Goal: Information Seeking & Learning: Learn about a topic

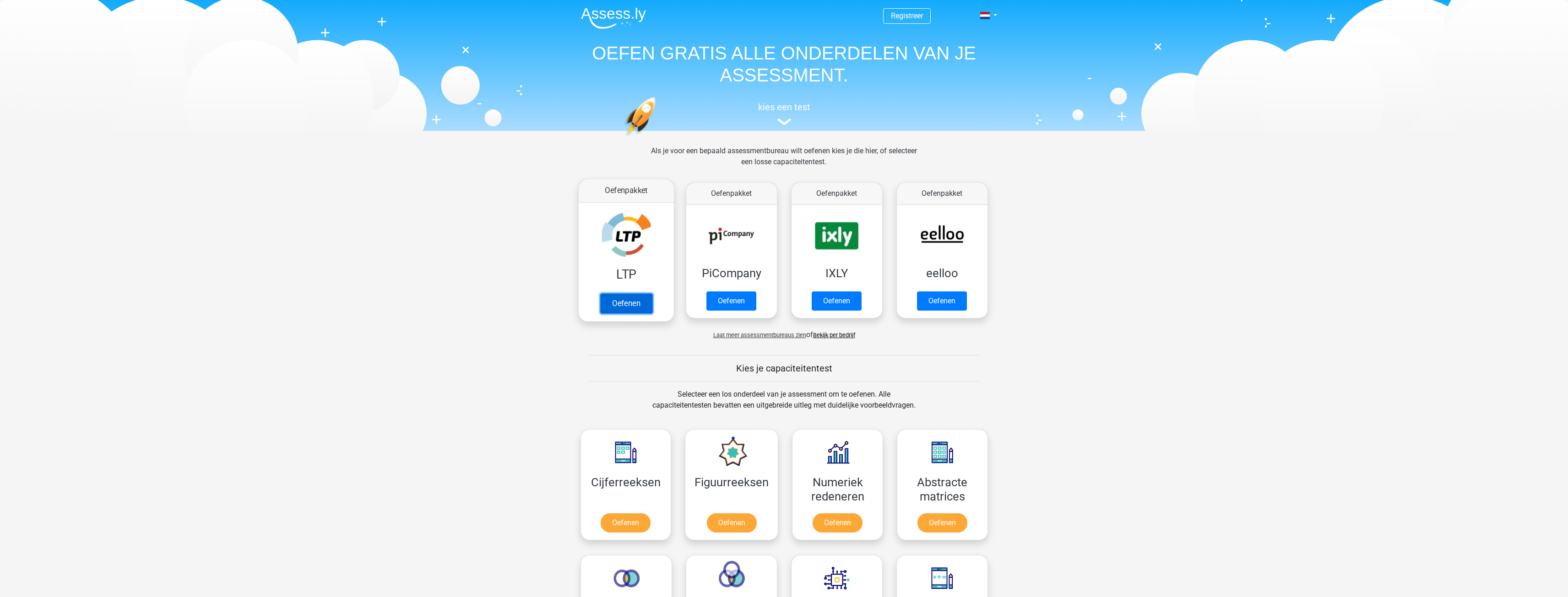
click at [619, 299] on link "Oefenen" at bounding box center [625, 303] width 52 height 20
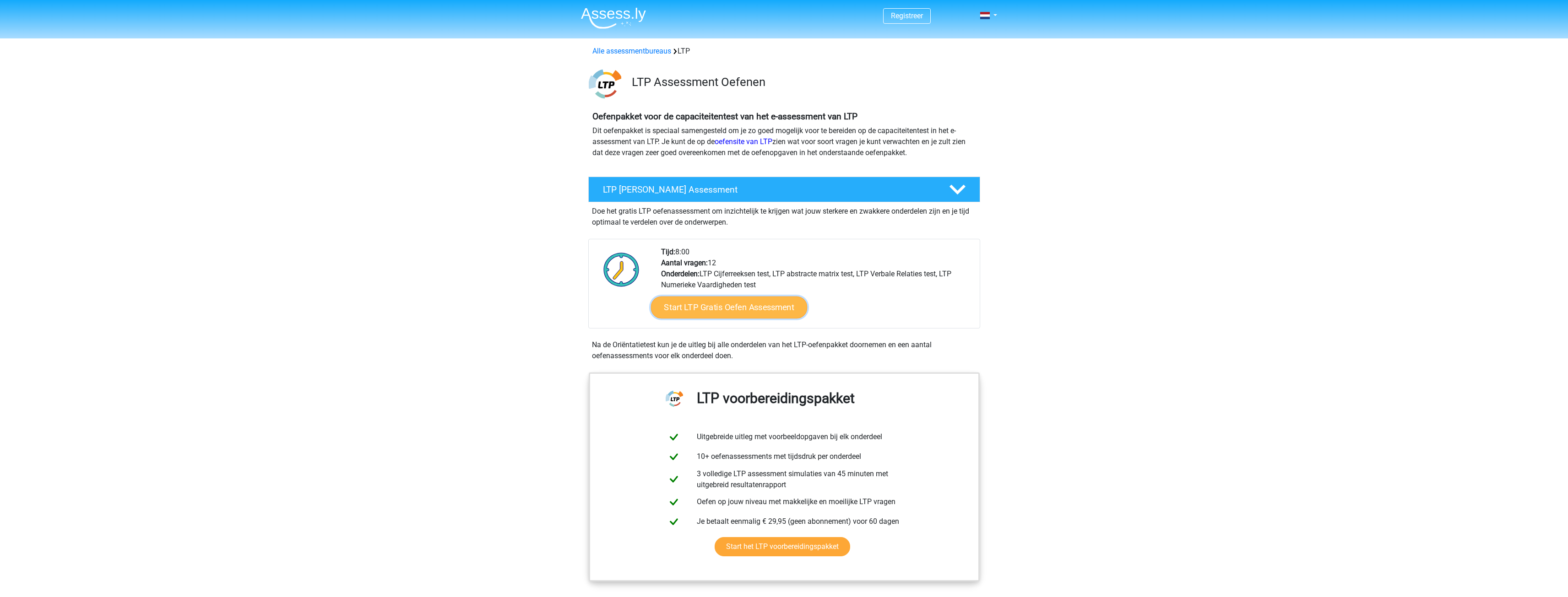
click at [754, 302] on link "Start LTP Gratis Oefen Assessment" at bounding box center [729, 307] width 156 height 22
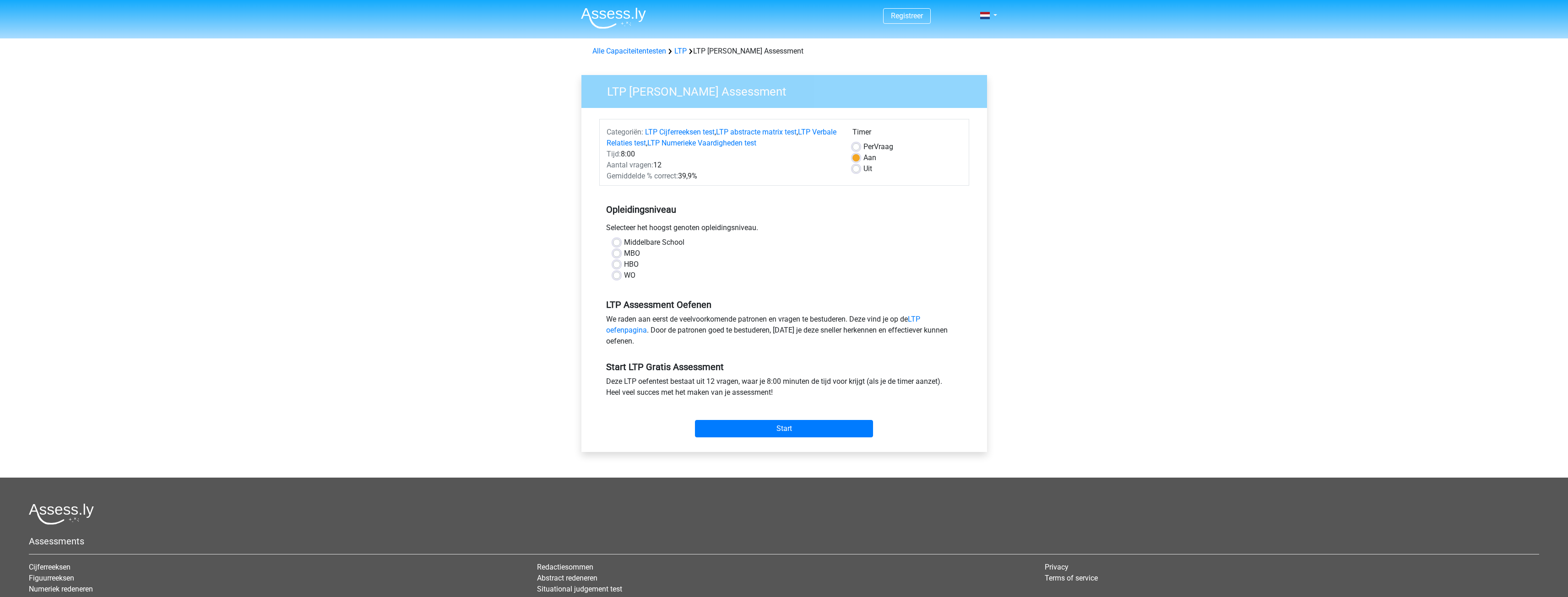
click at [624, 251] on label "MBO" at bounding box center [632, 254] width 16 height 11
click at [619, 251] on input "MBO" at bounding box center [617, 252] width 7 height 9
radio input "true"
click at [749, 419] on div "Start" at bounding box center [784, 421] width 370 height 32
click at [751, 426] on input "Start" at bounding box center [784, 428] width 178 height 17
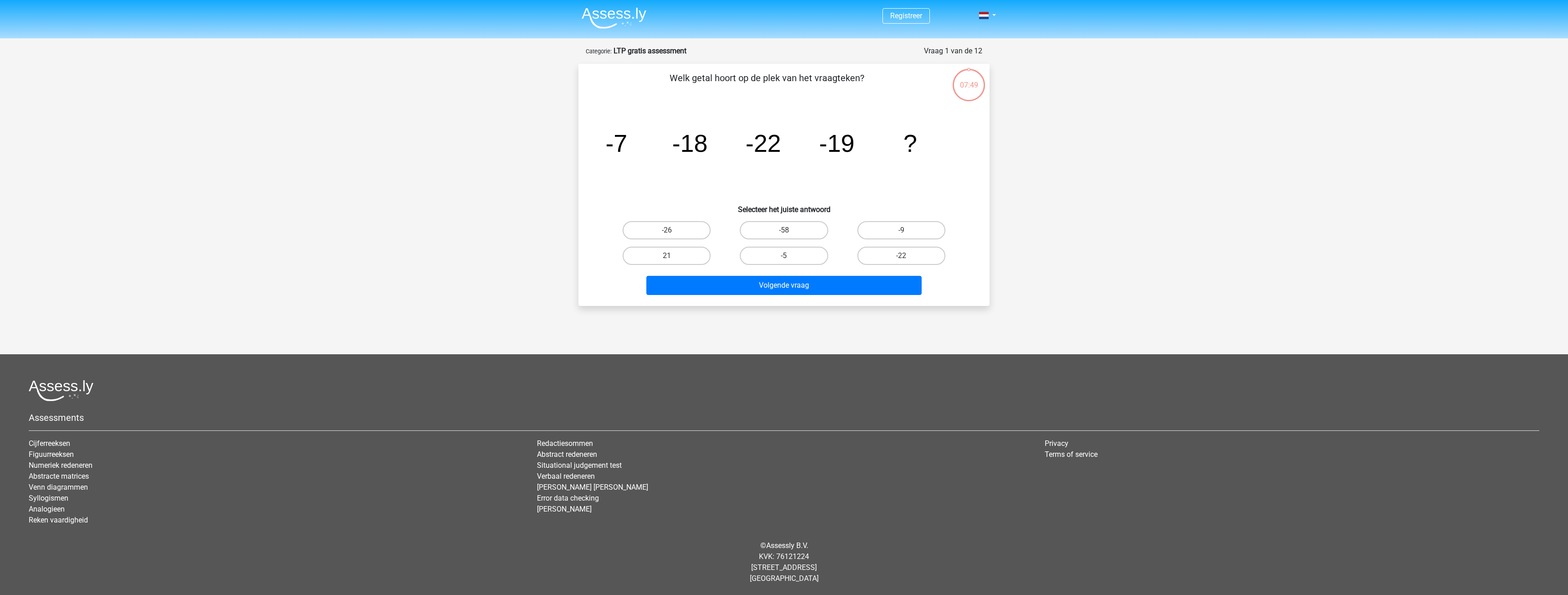
click at [627, 144] on tspan "-18" at bounding box center [616, 143] width 22 height 27
click at [734, 172] on icon "image/svg+xml -7 -18 -22 -19 ?" at bounding box center [784, 152] width 368 height 92
click at [894, 228] on label "-9" at bounding box center [901, 230] width 88 height 18
click at [901, 230] on input "-9" at bounding box center [904, 233] width 6 height 6
radio input "true"
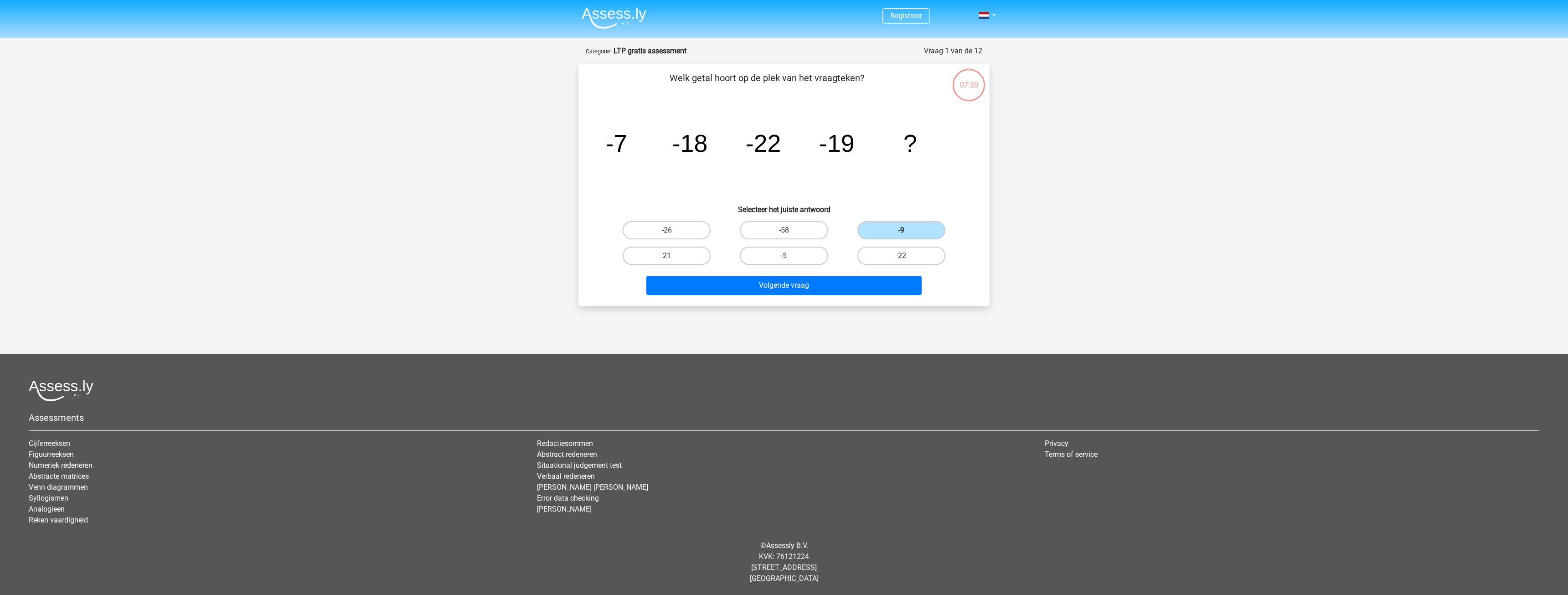
click at [853, 191] on icon "image/svg+xml -7 -18 -22 -19 ?" at bounding box center [784, 152] width 368 height 92
click at [690, 231] on label "-26" at bounding box center [667, 230] width 88 height 18
click at [673, 231] on input "-26" at bounding box center [670, 233] width 6 height 6
radio input "true"
click at [707, 208] on h6 "Selecteer het juiste antwoord" at bounding box center [784, 206] width 382 height 16
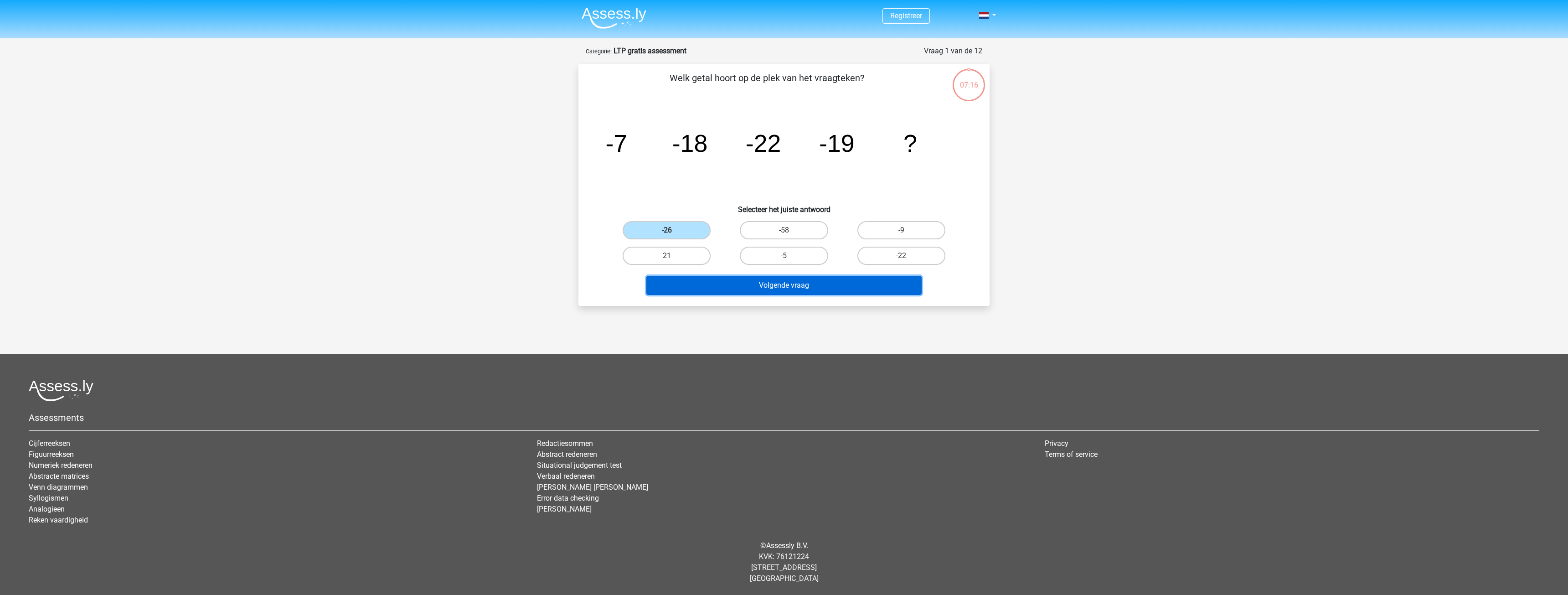
click at [761, 278] on button "Volgende vraag" at bounding box center [784, 285] width 276 height 19
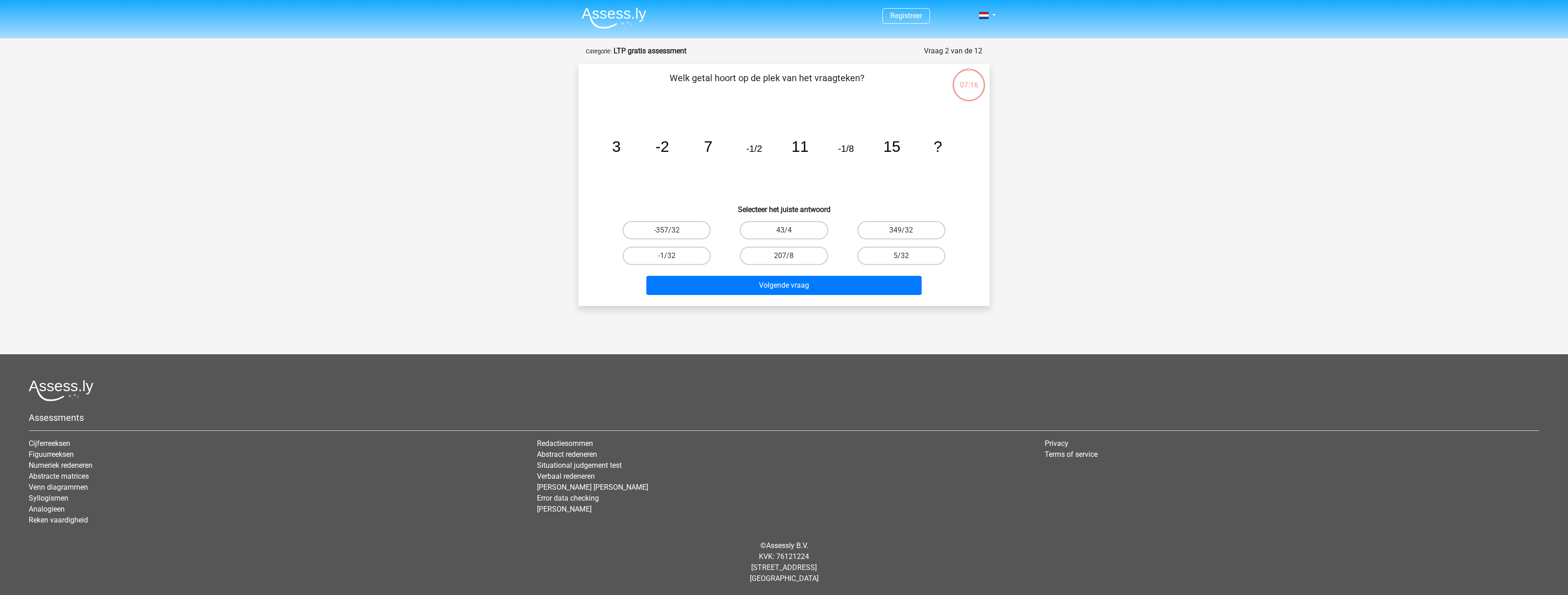
click at [726, 182] on icon "image/svg+xml 3 -2 7 -1/2 11 -1/8 15 ?" at bounding box center [784, 152] width 368 height 92
click at [691, 180] on icon "image/svg+xml 3 -2 7 -1/2 11 -1/8 15 ?" at bounding box center [784, 152] width 368 height 92
click at [645, 165] on icon "image/svg+xml 3 -2 7 -1/2 11 -1/8 15 ?" at bounding box center [784, 152] width 368 height 92
click at [698, 257] on label "-1/32" at bounding box center [667, 256] width 88 height 18
click at [673, 257] on input "-1/32" at bounding box center [670, 259] width 6 height 6
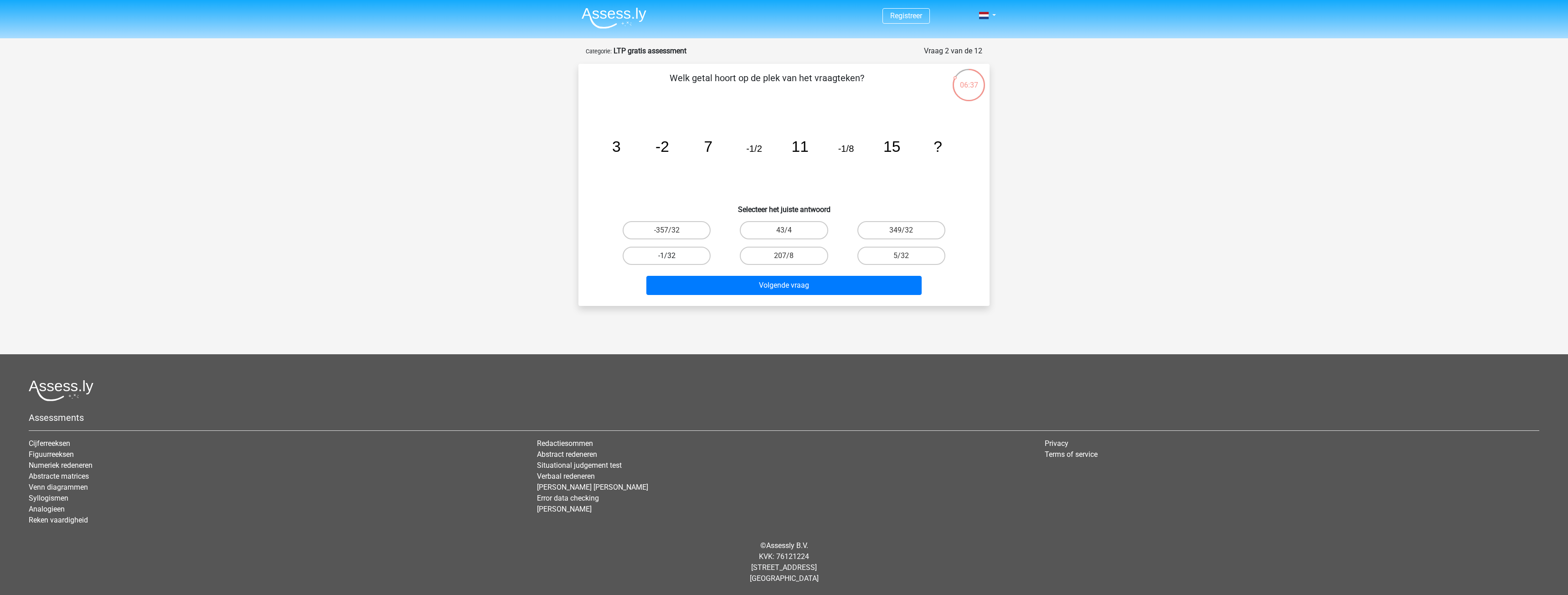
radio input "true"
click at [722, 285] on button "Volgende vraag" at bounding box center [784, 285] width 276 height 19
click at [720, 191] on icon "image/svg+xml -5 4 -11 35 -22 314 -38 2825 -59 ?" at bounding box center [784, 152] width 368 height 92
click at [765, 177] on icon "image/svg+xml -5 4 -11 35 -22 314 -38 2825 -59 ?" at bounding box center [784, 152] width 368 height 92
click at [779, 172] on icon "image/svg+xml -5 4 -11 35 -22 314 -38 2825 -59 ?" at bounding box center [784, 152] width 368 height 92
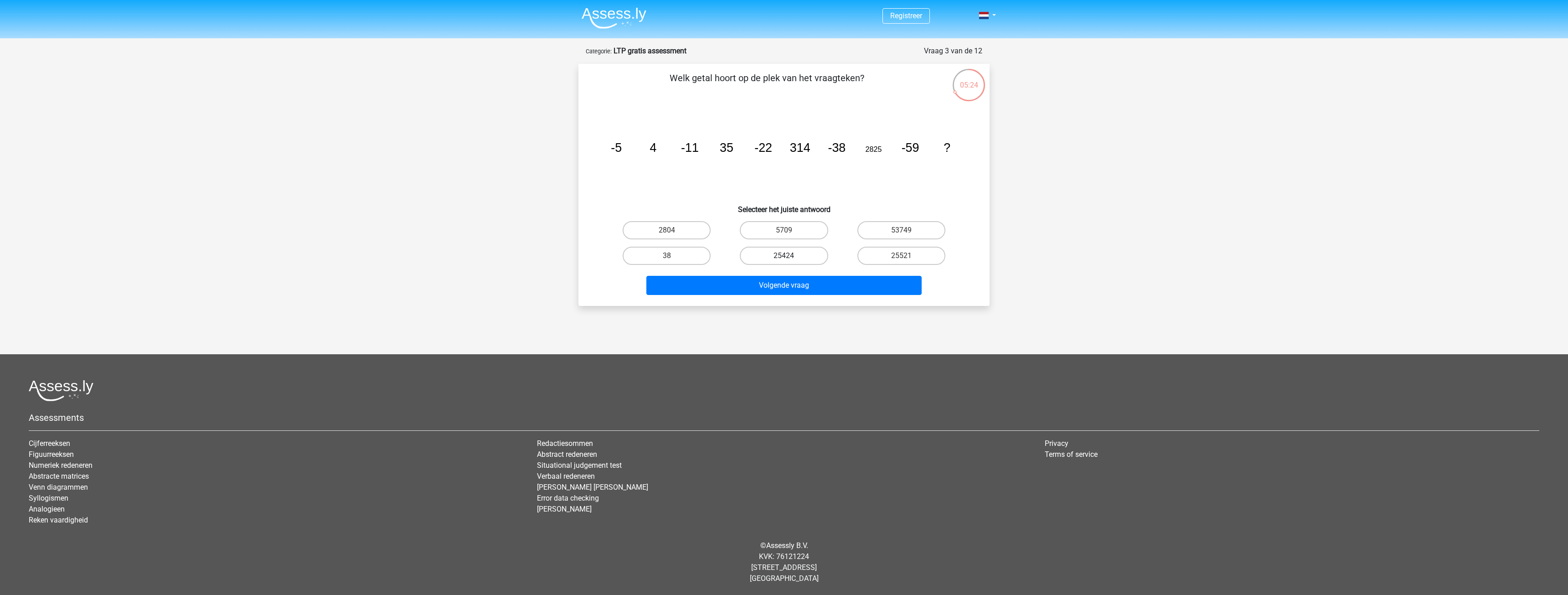
click at [768, 252] on label "25424" at bounding box center [783, 256] width 88 height 18
click at [784, 256] on input "25424" at bounding box center [787, 259] width 6 height 6
radio input "true"
click at [782, 283] on button "Volgende vraag" at bounding box center [784, 285] width 276 height 19
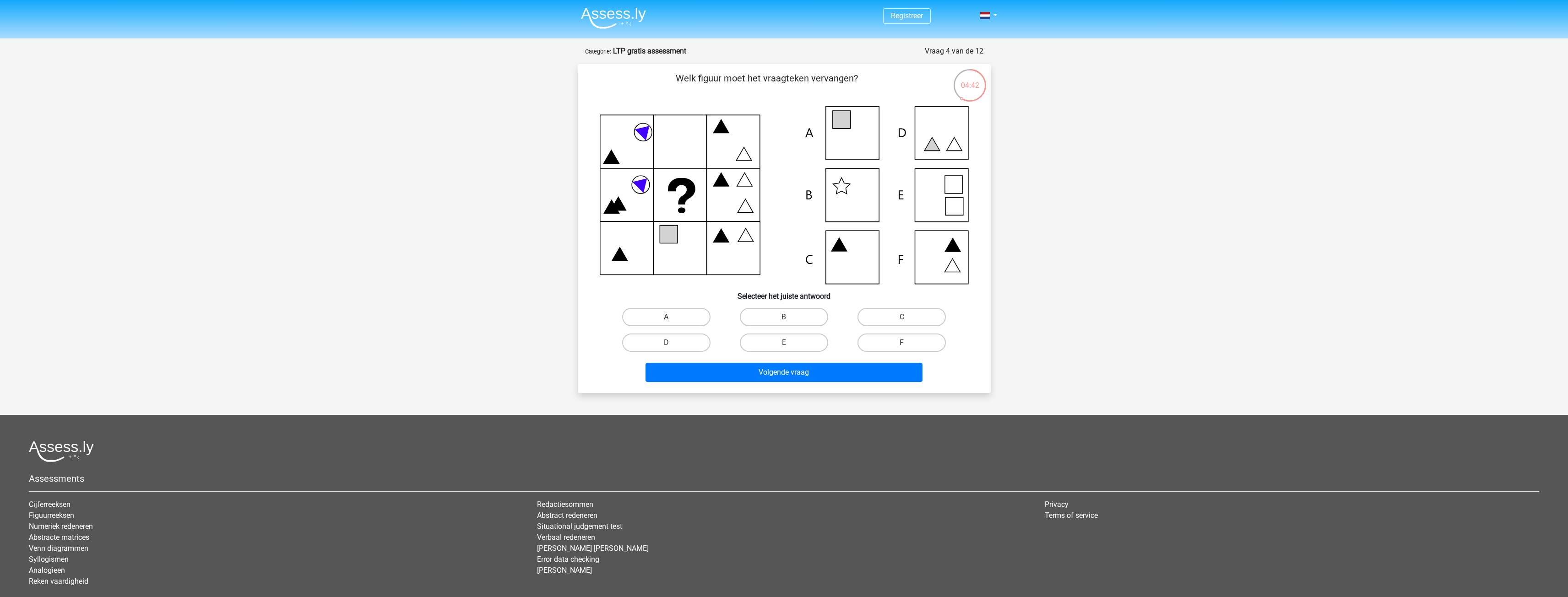
click at [655, 312] on label "A" at bounding box center [666, 317] width 89 height 18
click at [666, 317] on input "A" at bounding box center [669, 320] width 6 height 6
radio input "true"
click at [746, 372] on button "Volgende vraag" at bounding box center [784, 372] width 277 height 19
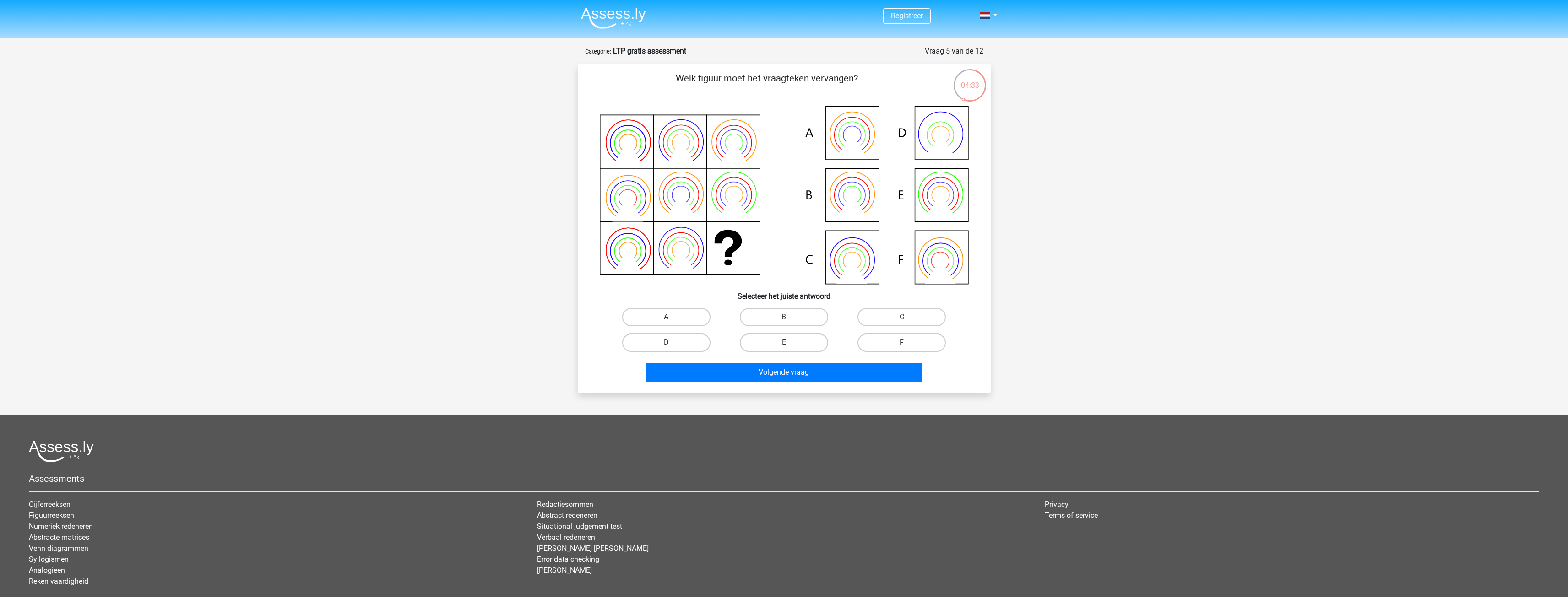
click at [808, 81] on p "Welk figuur moet het vraagteken vervangen?" at bounding box center [767, 85] width 349 height 27
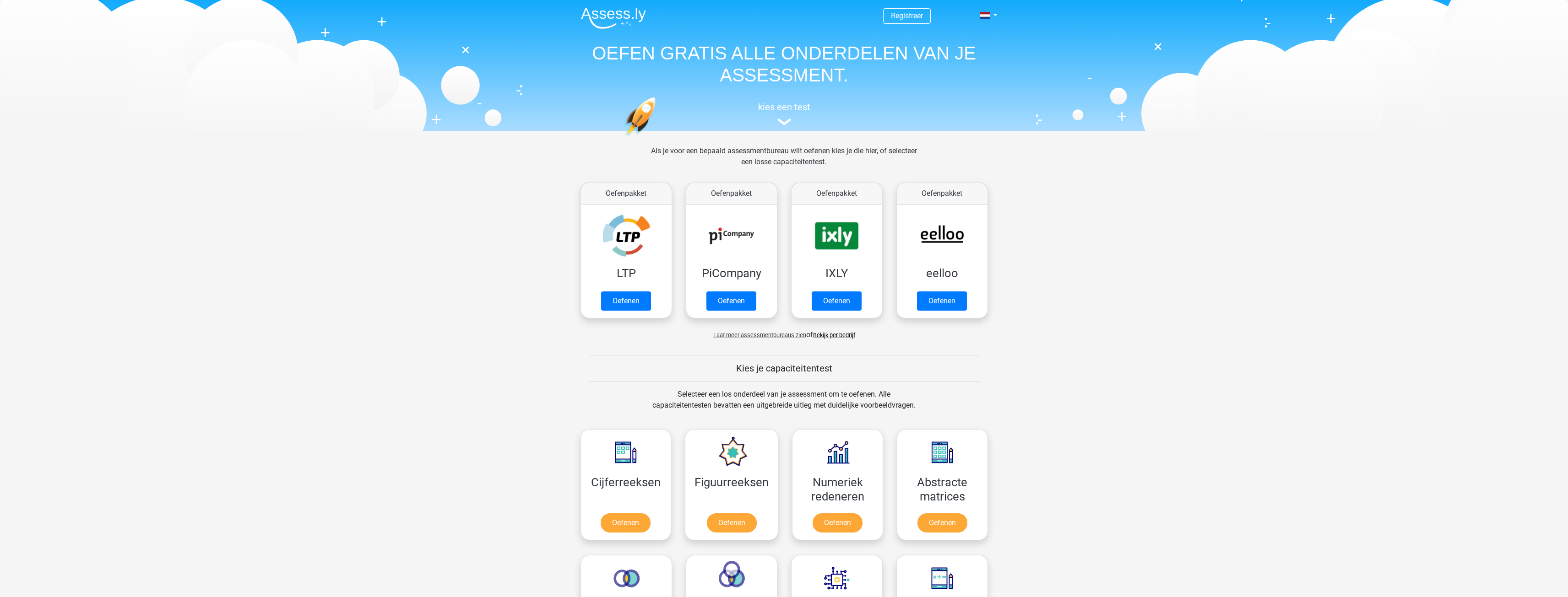
click at [639, 346] on div "Als je voor een bepaald assessmentbureau wilt oefenen kies je die hier, of sele…" at bounding box center [784, 246] width 435 height 202
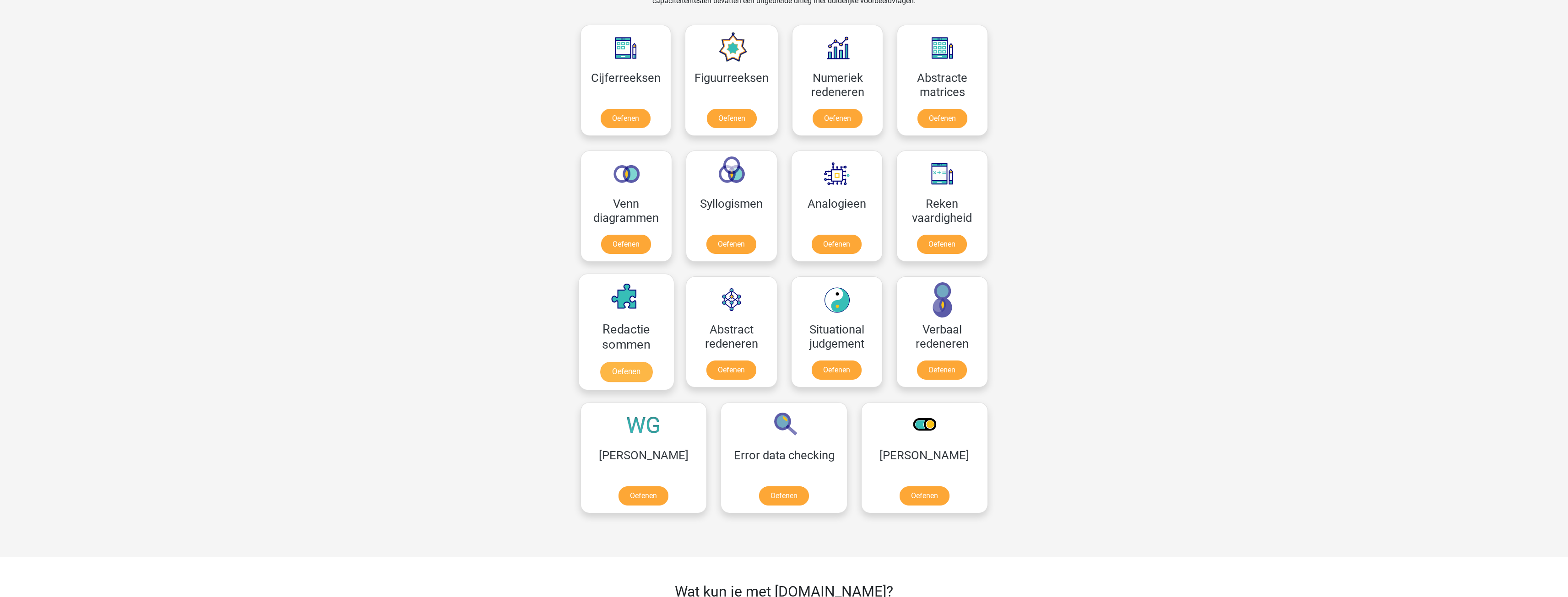
scroll to position [412, 0]
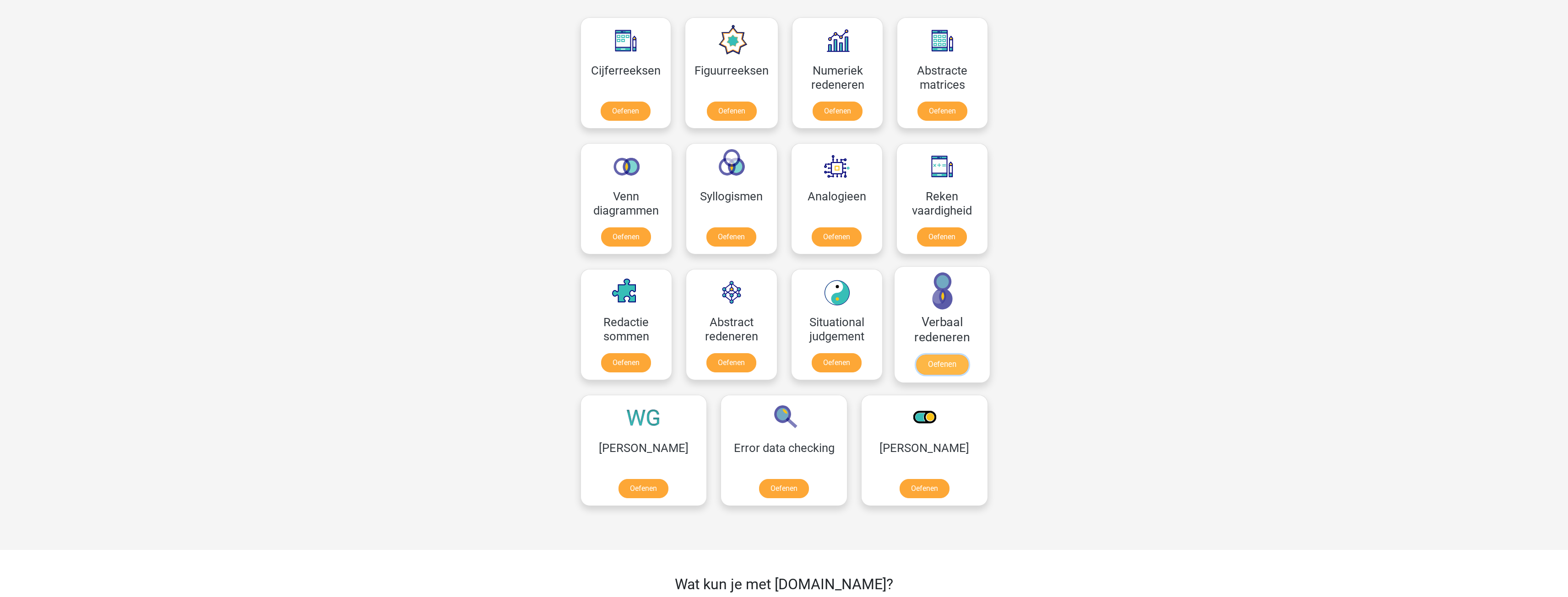
click at [941, 369] on link "Oefenen" at bounding box center [941, 364] width 52 height 20
click at [857, 238] on link "Oefenen" at bounding box center [836, 238] width 52 height 20
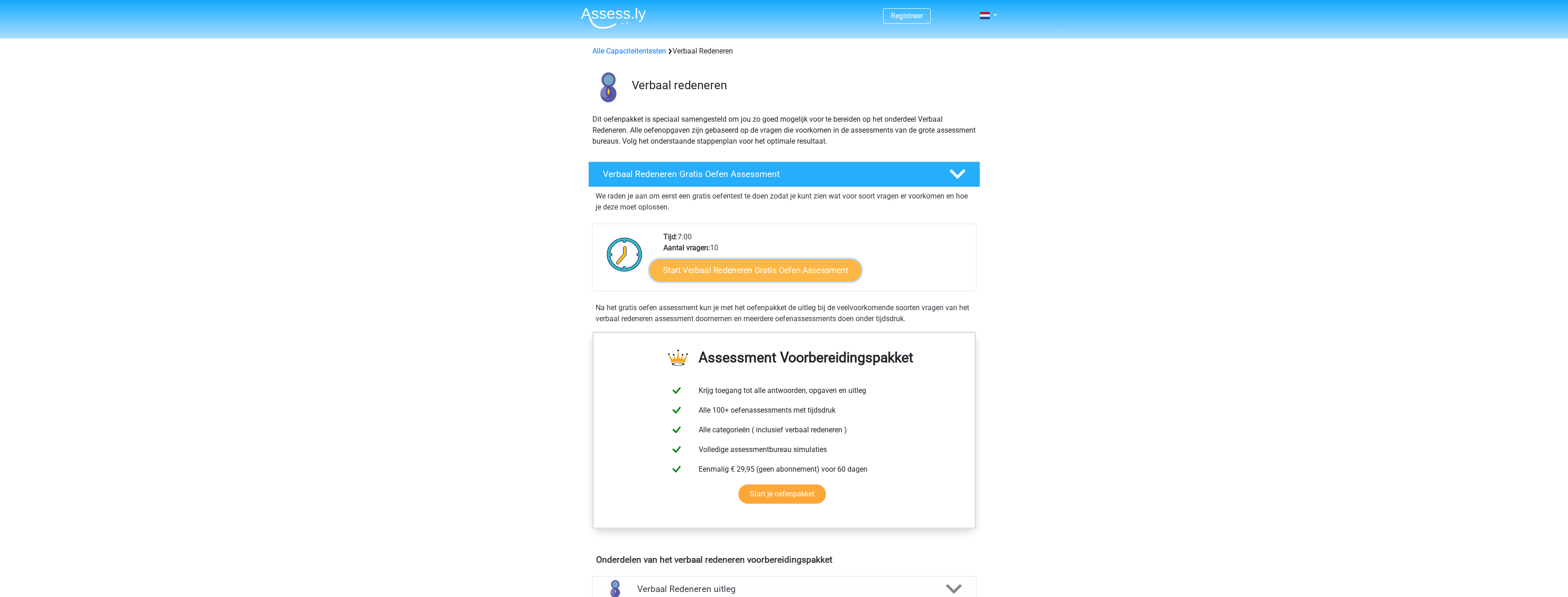
click at [785, 277] on link "Start Verbaal Redeneren Gratis Oefen Assessment" at bounding box center [756, 271] width 212 height 22
drag, startPoint x: 773, startPoint y: 218, endPoint x: 764, endPoint y: 222, distance: 9.8
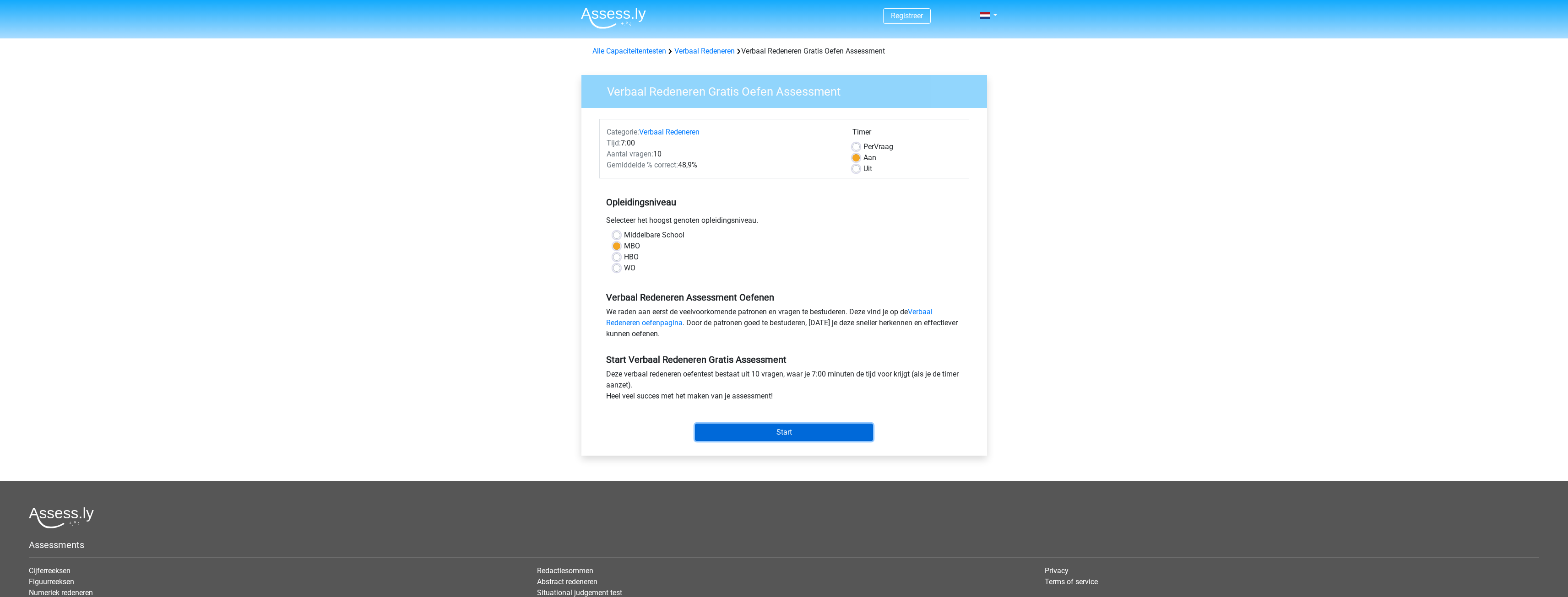
click at [788, 429] on input "Start" at bounding box center [784, 432] width 178 height 17
click at [719, 56] on div "Alle Capaciteitentesten Verbaal Redeneren Verbaal Redeneren Gratis Oefen Assess…" at bounding box center [784, 51] width 391 height 11
click at [709, 53] on link "Verbaal Redeneren" at bounding box center [704, 51] width 61 height 9
drag, startPoint x: 823, startPoint y: 225, endPoint x: 815, endPoint y: 231, distance: 10.0
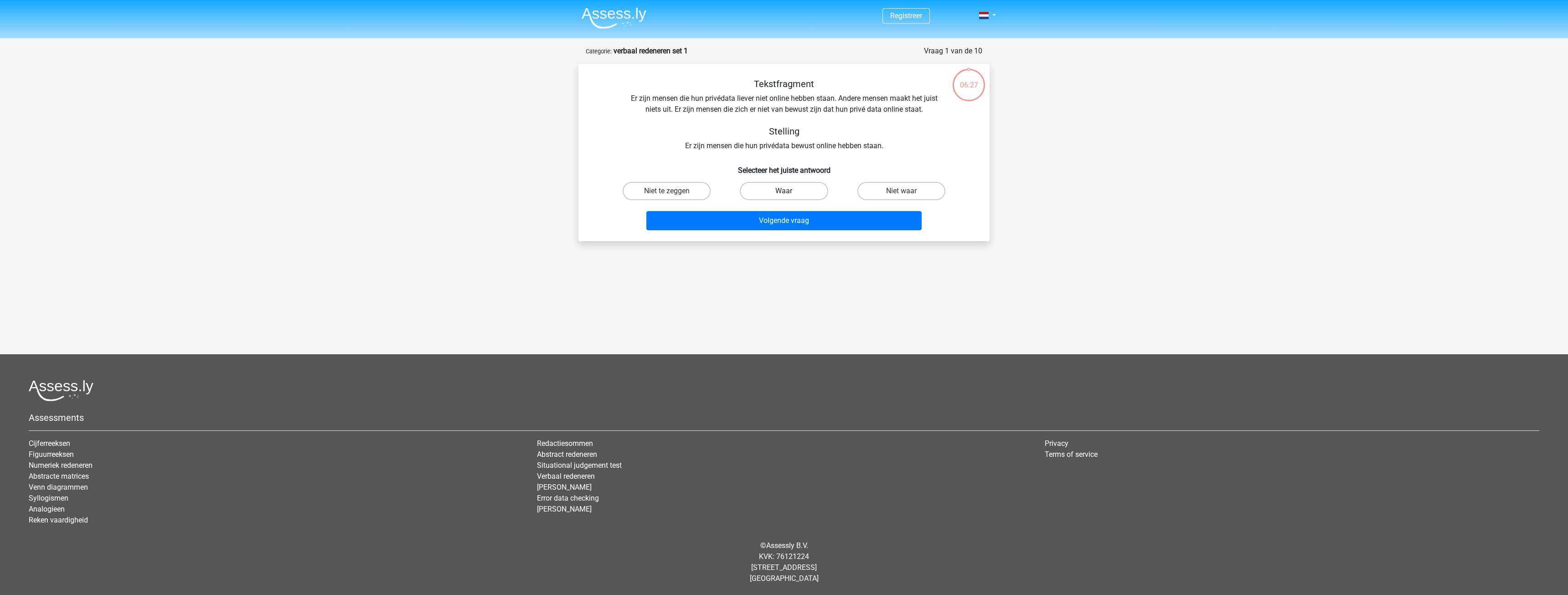
click at [765, 192] on label "Waar" at bounding box center [783, 191] width 88 height 18
click at [784, 192] on input "Waar" at bounding box center [787, 194] width 6 height 6
radio input "true"
click at [772, 220] on button "Volgende vraag" at bounding box center [784, 220] width 276 height 19
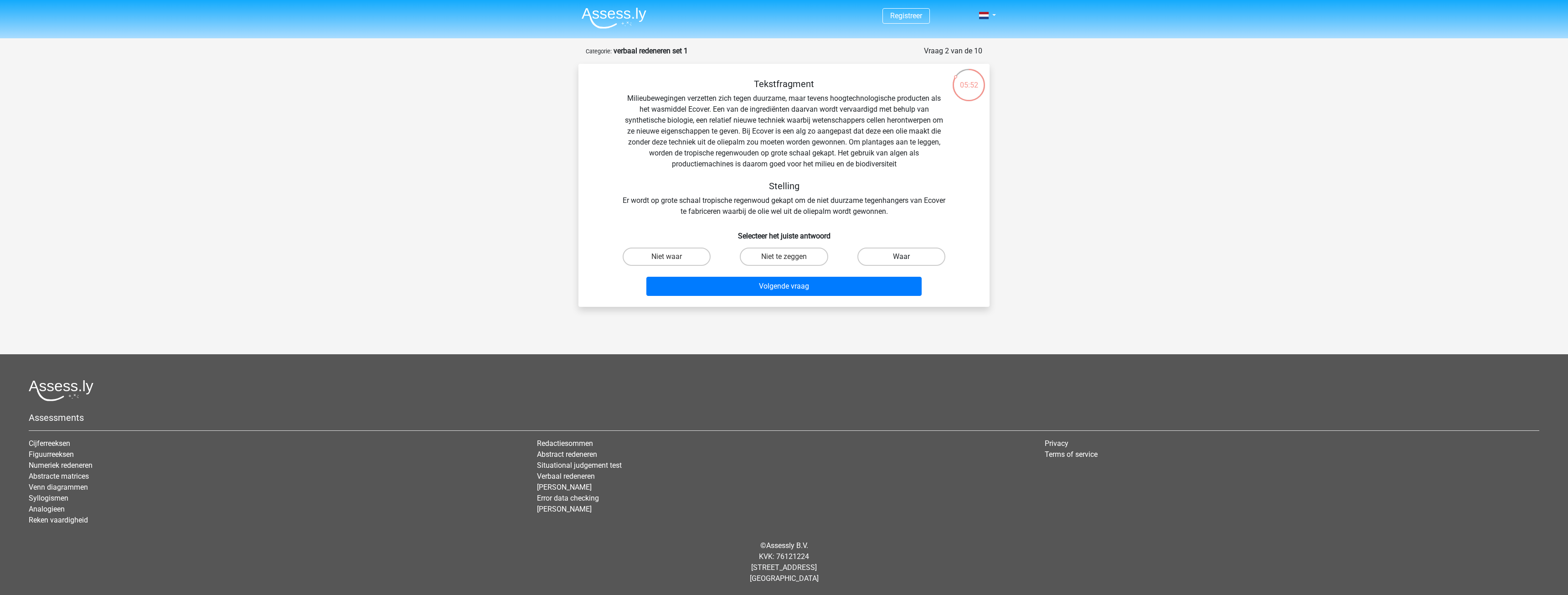
click at [894, 253] on label "Waar" at bounding box center [901, 257] width 88 height 18
click at [901, 257] on input "Waar" at bounding box center [904, 260] width 6 height 6
radio input "true"
click at [842, 281] on button "Volgende vraag" at bounding box center [784, 286] width 276 height 19
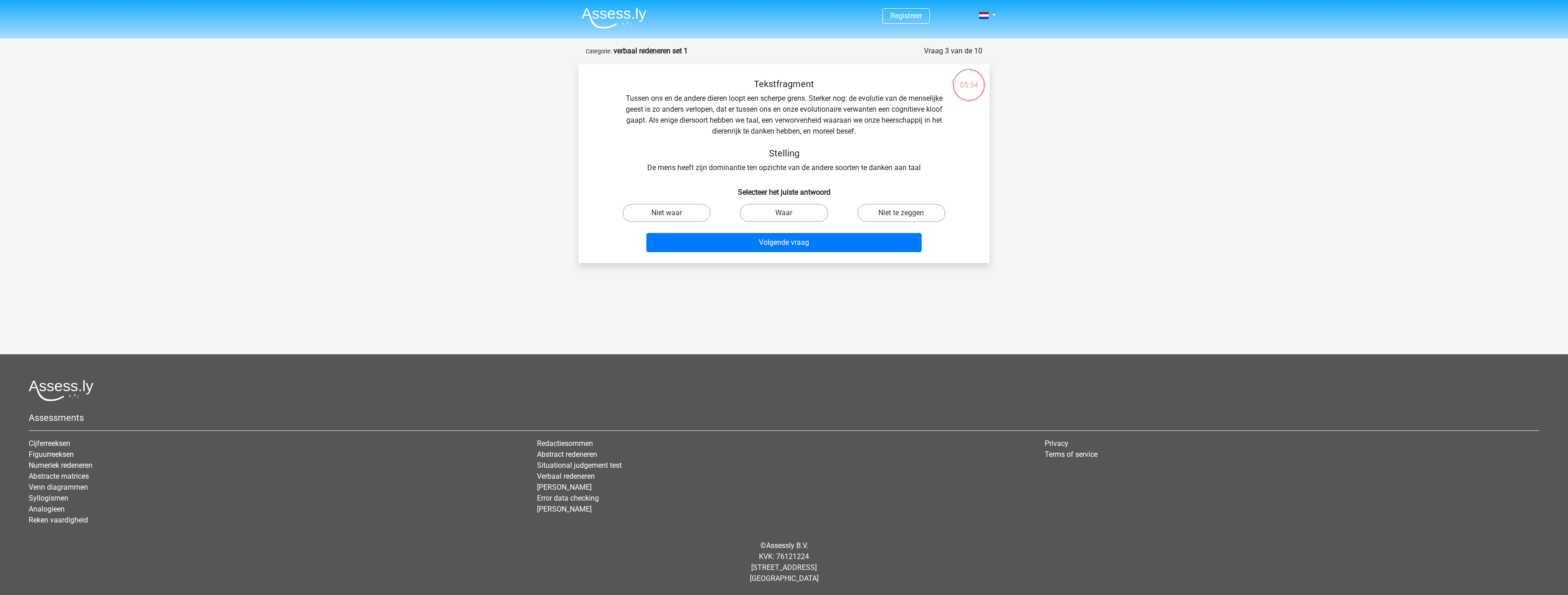
click at [709, 96] on div "Tekstfragment Tussen ons en de andere dieren loopt een scherpe grens. Sterker n…" at bounding box center [784, 126] width 382 height 95
click at [707, 133] on div "Tekstfragment Tussen ons en de andere dieren loopt een scherpe grens. Sterker n…" at bounding box center [784, 126] width 382 height 95
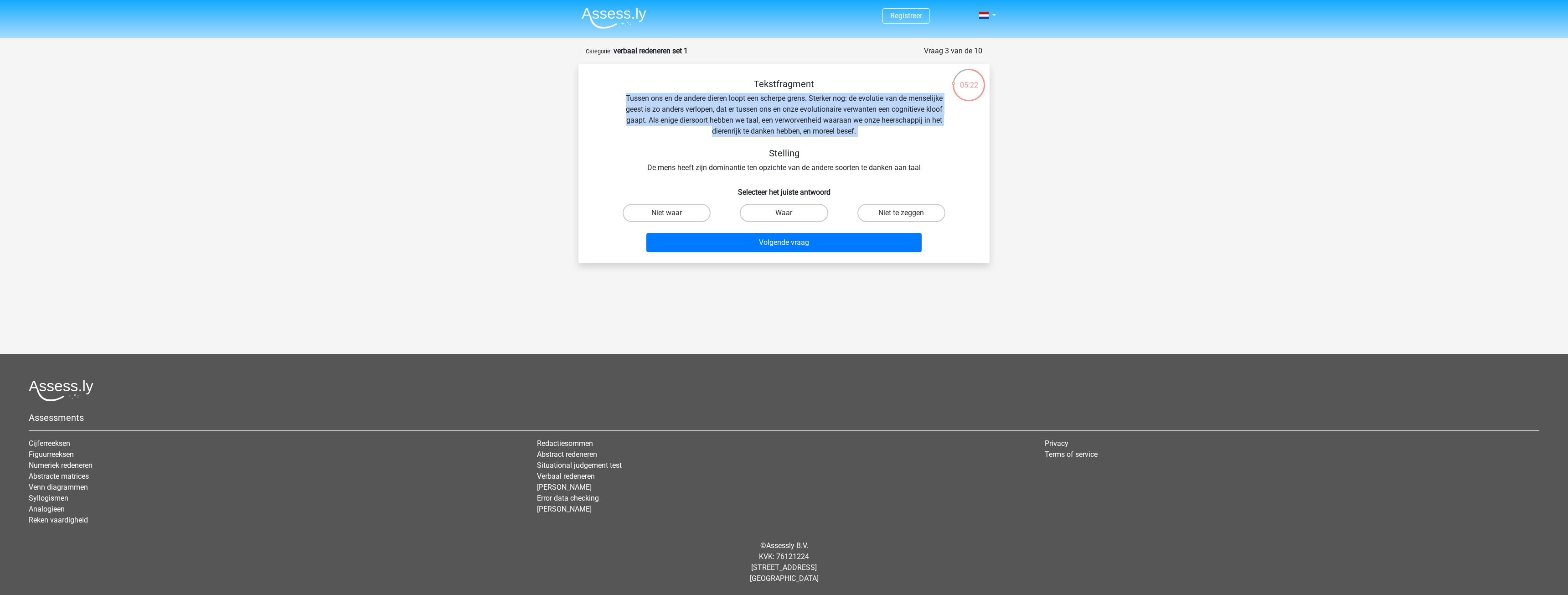
click at [707, 133] on div "Tekstfragment Tussen ons en de andere dieren loopt een scherpe grens. Sterker n…" at bounding box center [784, 126] width 382 height 95
click at [705, 132] on div "Tekstfragment Tussen ons en de andere dieren loopt een scherpe grens. Sterker n…" at bounding box center [784, 126] width 382 height 95
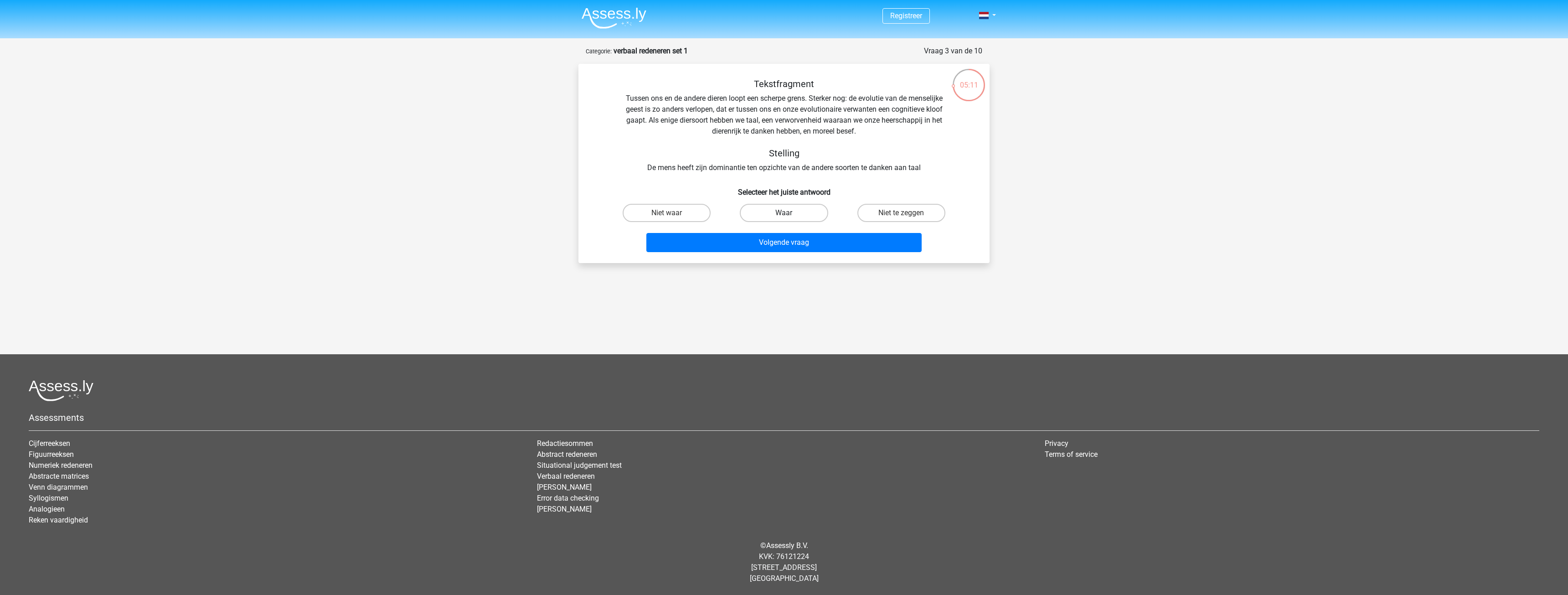
click at [814, 215] on label "Waar" at bounding box center [783, 213] width 88 height 18
click at [790, 215] on input "Waar" at bounding box center [787, 216] width 6 height 6
radio input "true"
click at [827, 244] on button "Volgende vraag" at bounding box center [784, 242] width 276 height 19
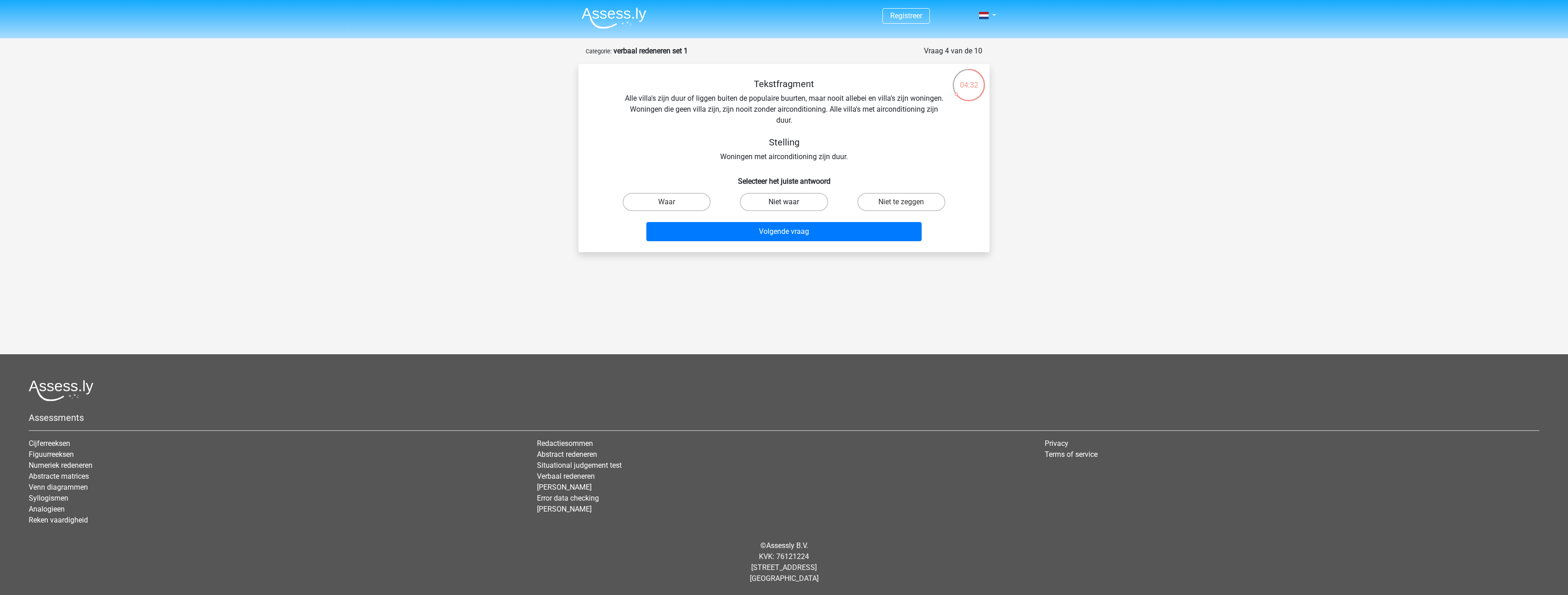
click at [808, 206] on label "Niet waar" at bounding box center [783, 202] width 88 height 18
click at [790, 206] on input "Niet waar" at bounding box center [787, 205] width 6 height 6
radio input "true"
click at [790, 235] on button "Volgende vraag" at bounding box center [784, 231] width 276 height 19
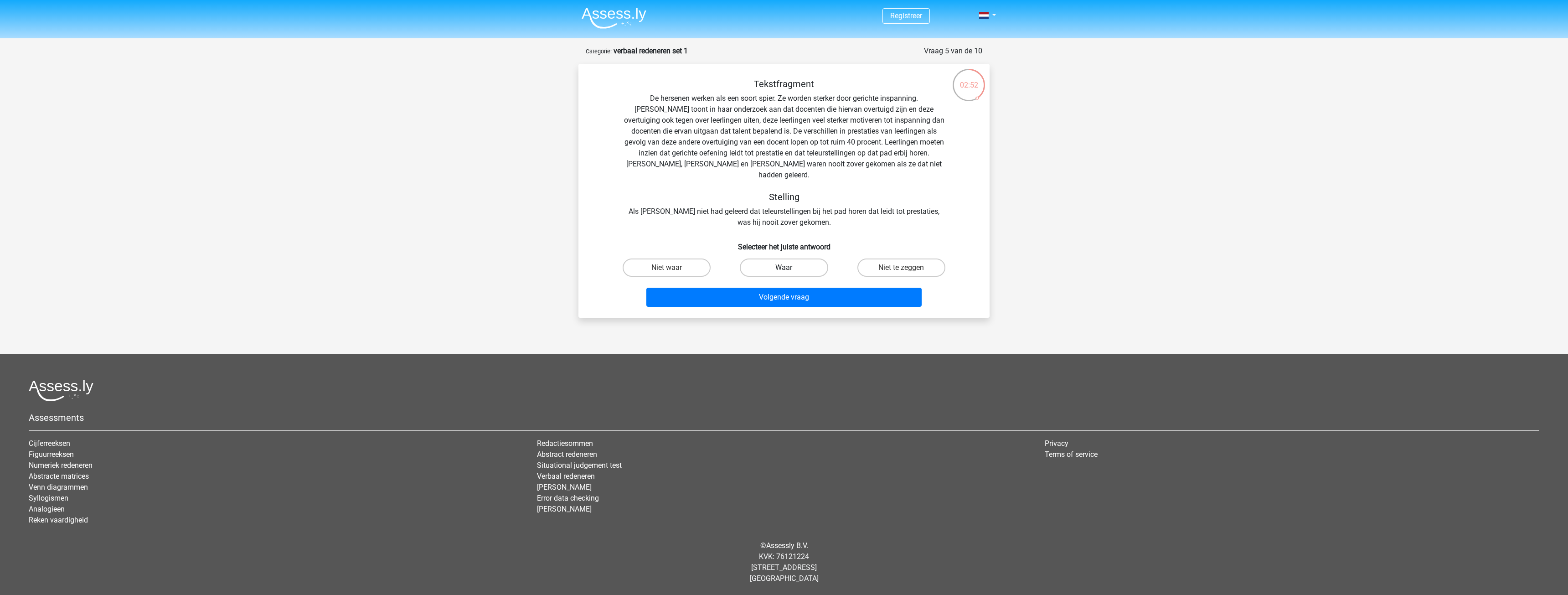
click at [797, 266] on label "Waar" at bounding box center [783, 268] width 88 height 18
click at [790, 268] on input "Waar" at bounding box center [787, 271] width 6 height 6
radio input "true"
click at [799, 288] on button "Volgende vraag" at bounding box center [784, 297] width 276 height 19
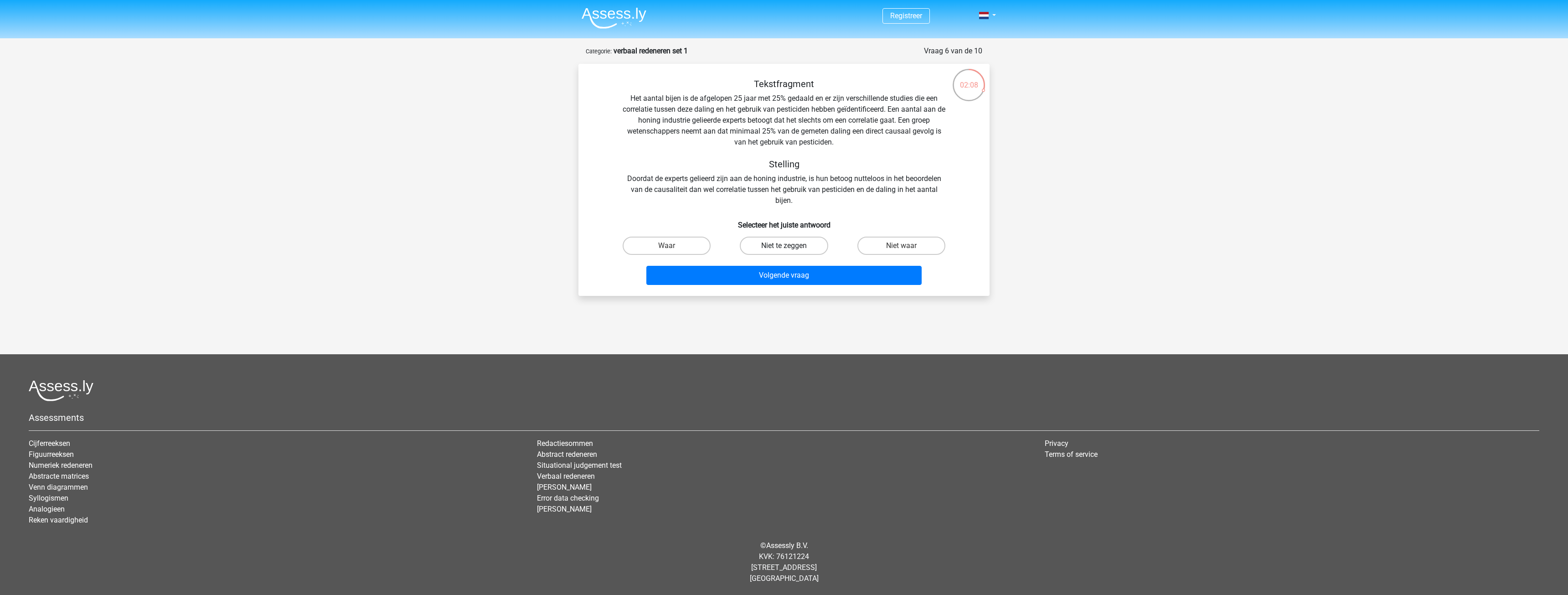
click at [758, 245] on label "Niet te zeggen" at bounding box center [783, 246] width 88 height 18
click at [784, 246] on input "Niet te zeggen" at bounding box center [787, 249] width 6 height 6
radio input "true"
click at [758, 271] on button "Volgende vraag" at bounding box center [784, 275] width 276 height 19
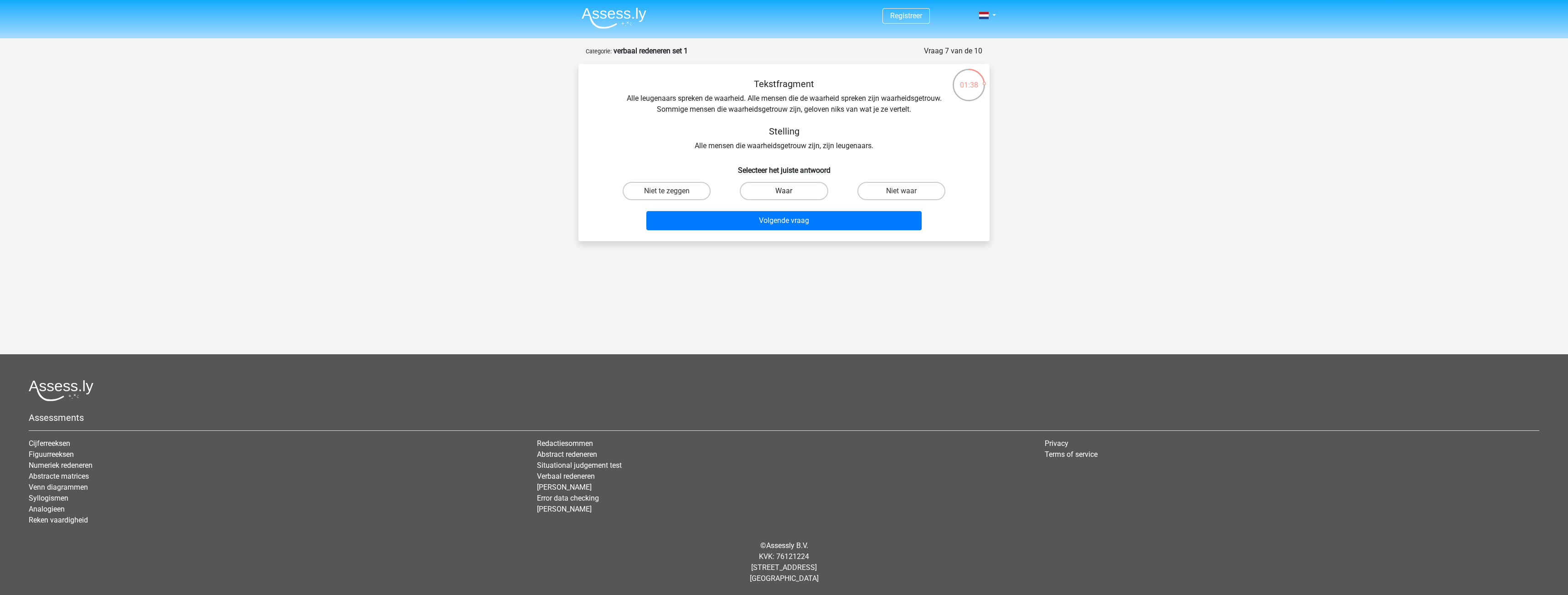
click at [789, 185] on label "Waar" at bounding box center [783, 191] width 88 height 18
click at [789, 191] on input "Waar" at bounding box center [787, 194] width 6 height 6
radio input "true"
click at [793, 229] on button "Volgende vraag" at bounding box center [784, 220] width 276 height 19
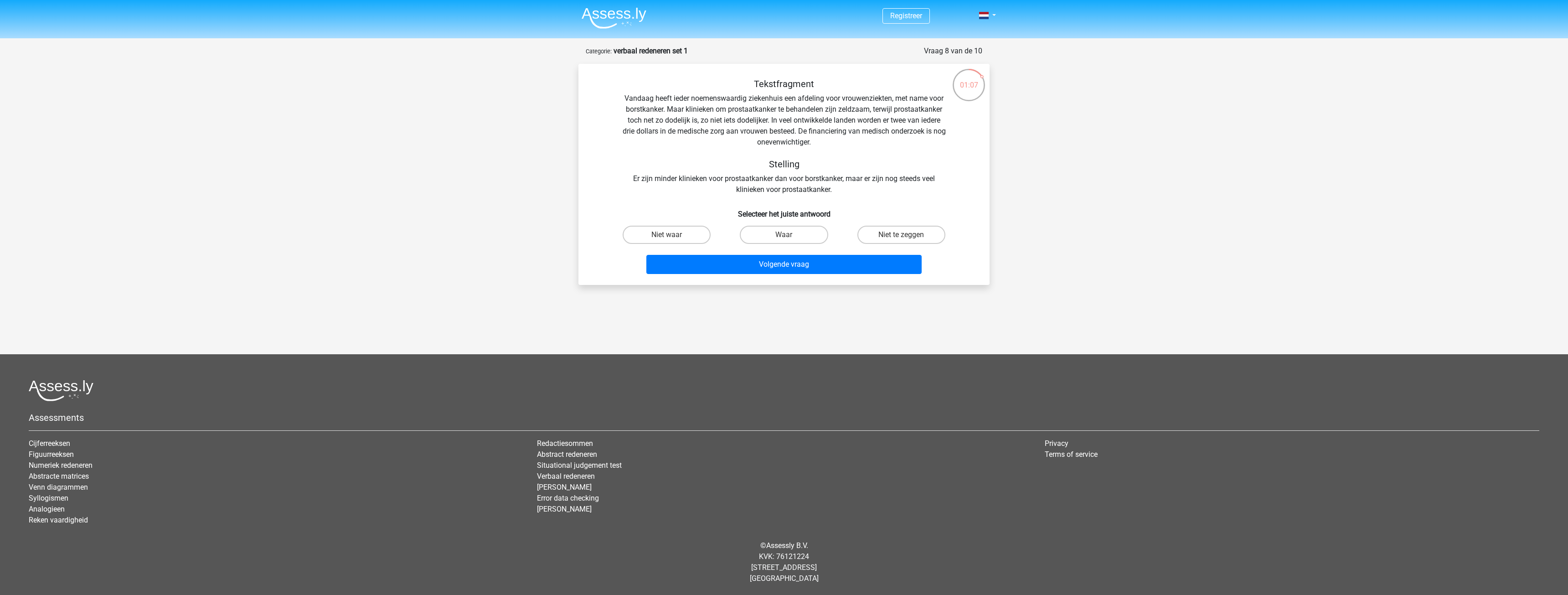
click at [905, 182] on div "Tekstfragment Vandaag heeft ieder noemenswaardig ziekenhuis een afdeling voor v…" at bounding box center [784, 137] width 382 height 117
click at [892, 181] on div "Tekstfragment Vandaag heeft ieder noemenswaardig ziekenhuis een afdeling voor v…" at bounding box center [784, 137] width 382 height 117
click at [881, 234] on label "Niet te zeggen" at bounding box center [901, 235] width 88 height 18
click at [901, 235] on input "Niet te zeggen" at bounding box center [904, 238] width 6 height 6
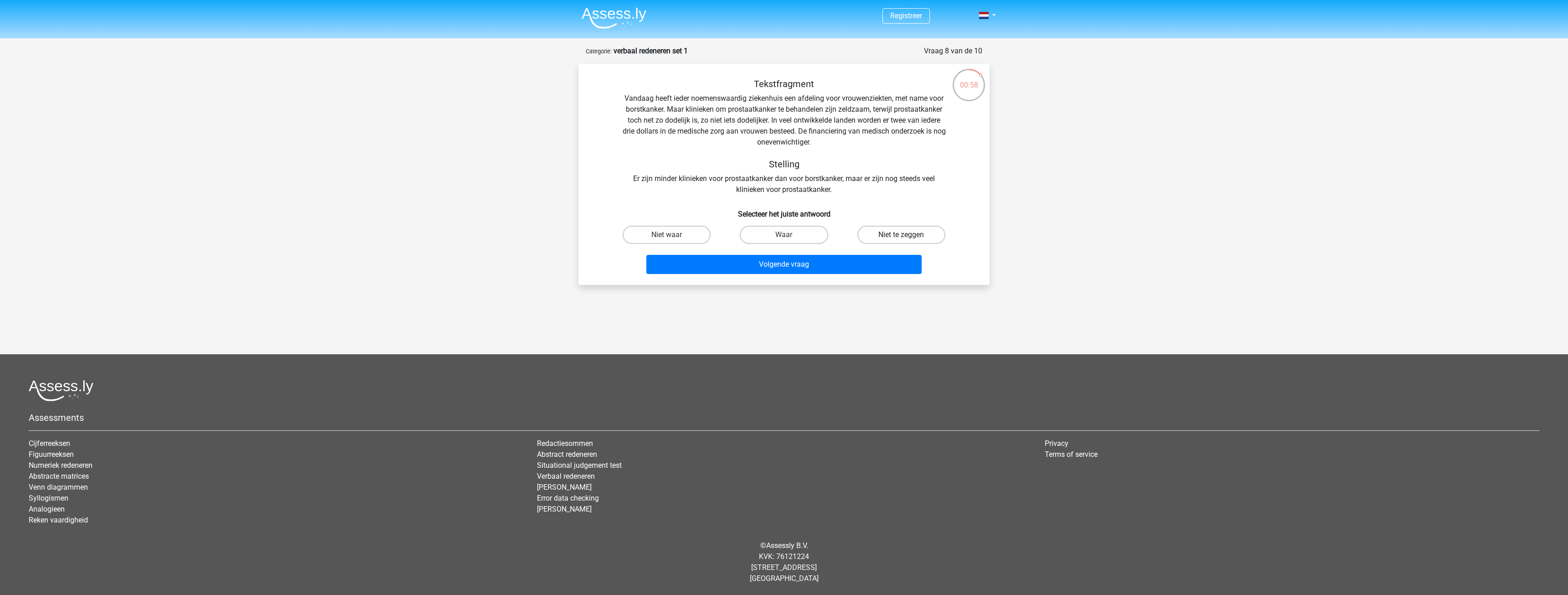
radio input "true"
click at [856, 258] on button "Volgende vraag" at bounding box center [784, 264] width 276 height 19
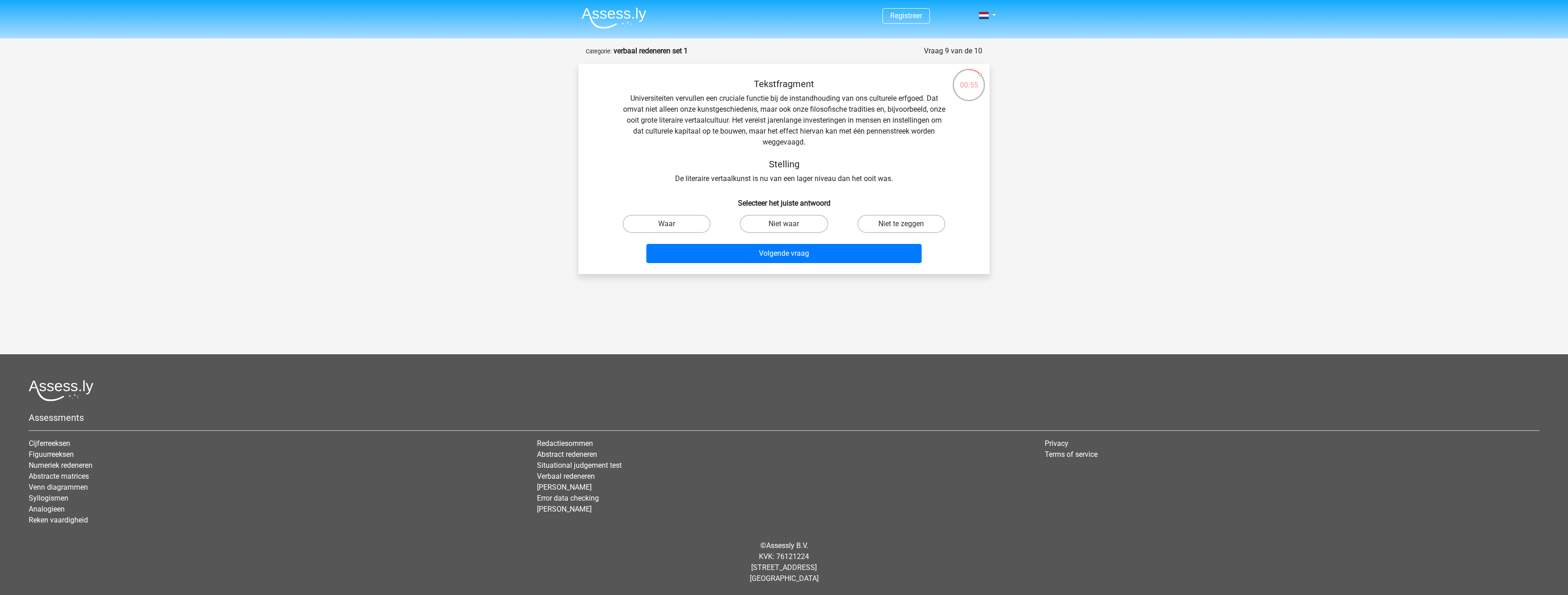
click at [839, 176] on div "Tekstfragment Universiteiten vervullen een cruciale functie bij de instandhoudi…" at bounding box center [784, 132] width 382 height 106
click at [880, 113] on div "Tekstfragment Universiteiten vervullen een cruciale functie bij de instandhoudi…" at bounding box center [784, 132] width 382 height 106
click at [864, 113] on div "Tekstfragment Universiteiten vervullen een cruciale functie bij de instandhoudi…" at bounding box center [784, 132] width 382 height 106
click at [677, 227] on label "Waar" at bounding box center [667, 224] width 88 height 18
click at [673, 227] on input "Waar" at bounding box center [670, 227] width 6 height 6
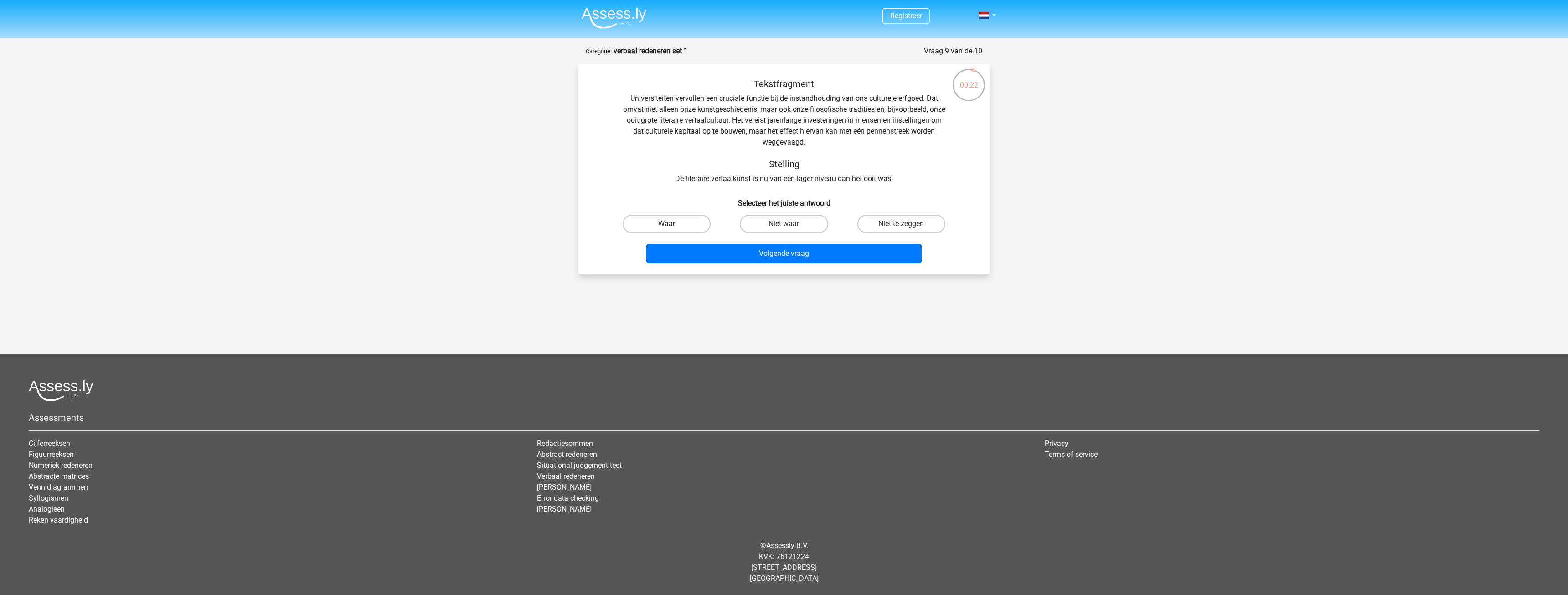
radio input "true"
click at [747, 258] on button "Volgende vraag" at bounding box center [784, 253] width 276 height 19
click at [780, 179] on div "Tekstfragment De universiteiten van Oxford en Yale vroegen enkele honderden wet…" at bounding box center [784, 132] width 382 height 106
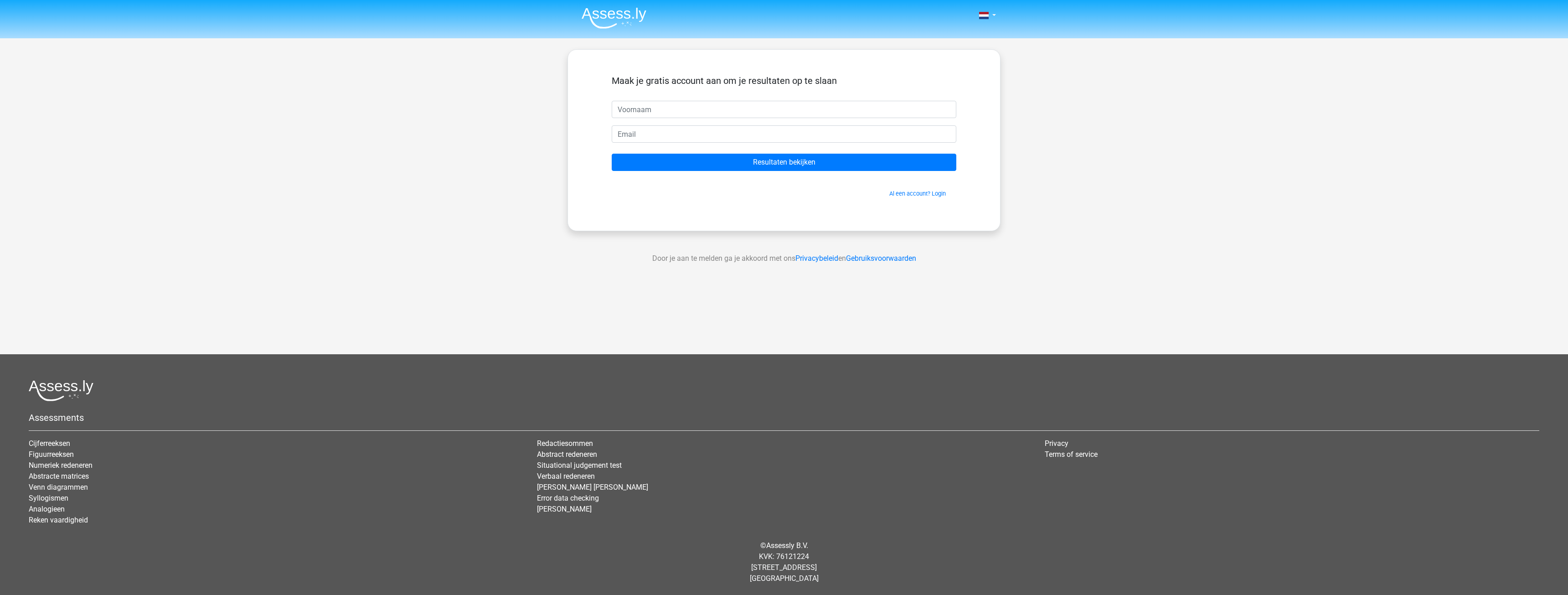
click at [795, 112] on input "text" at bounding box center [784, 109] width 345 height 17
type input "[PERSON_NAME]"
click at [692, 136] on input "email" at bounding box center [784, 134] width 345 height 17
click at [628, 139] on input "email" at bounding box center [784, 134] width 345 height 17
type input "[EMAIL_ADDRESS][DOMAIN_NAME]"
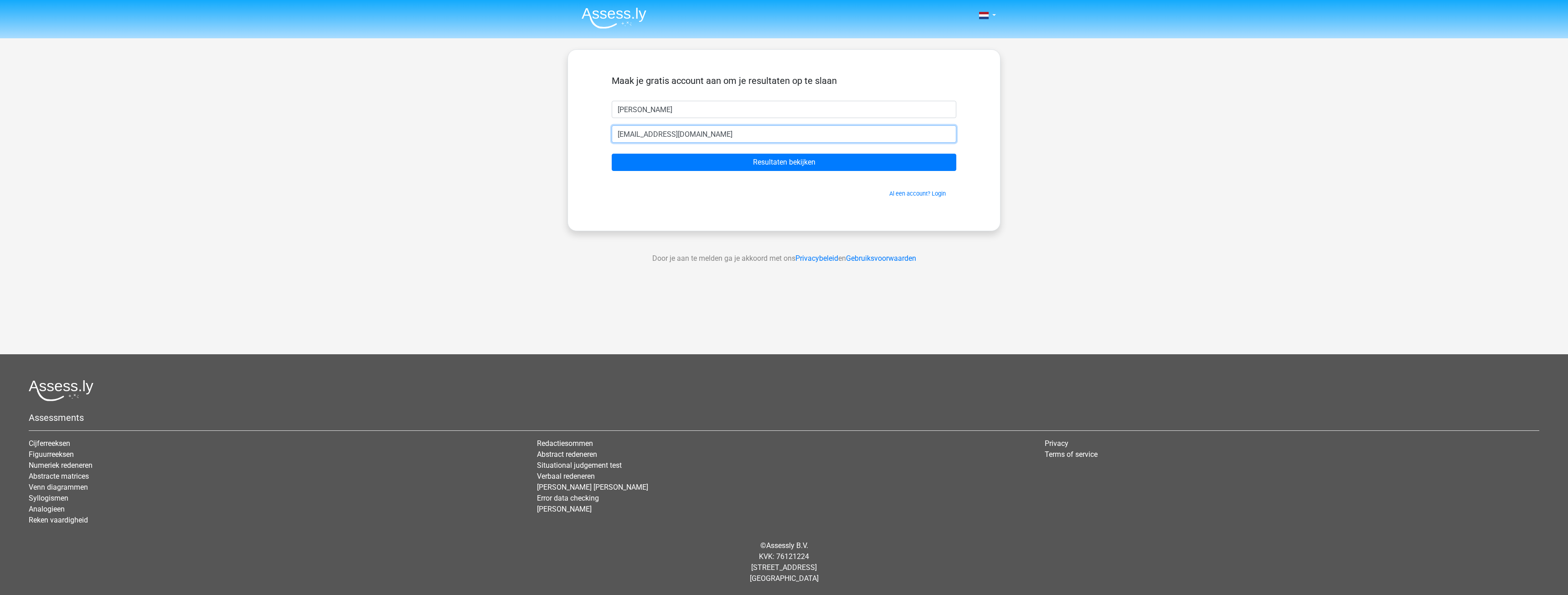
click at [612, 153] on input "Resultaten bekijken" at bounding box center [784, 162] width 345 height 17
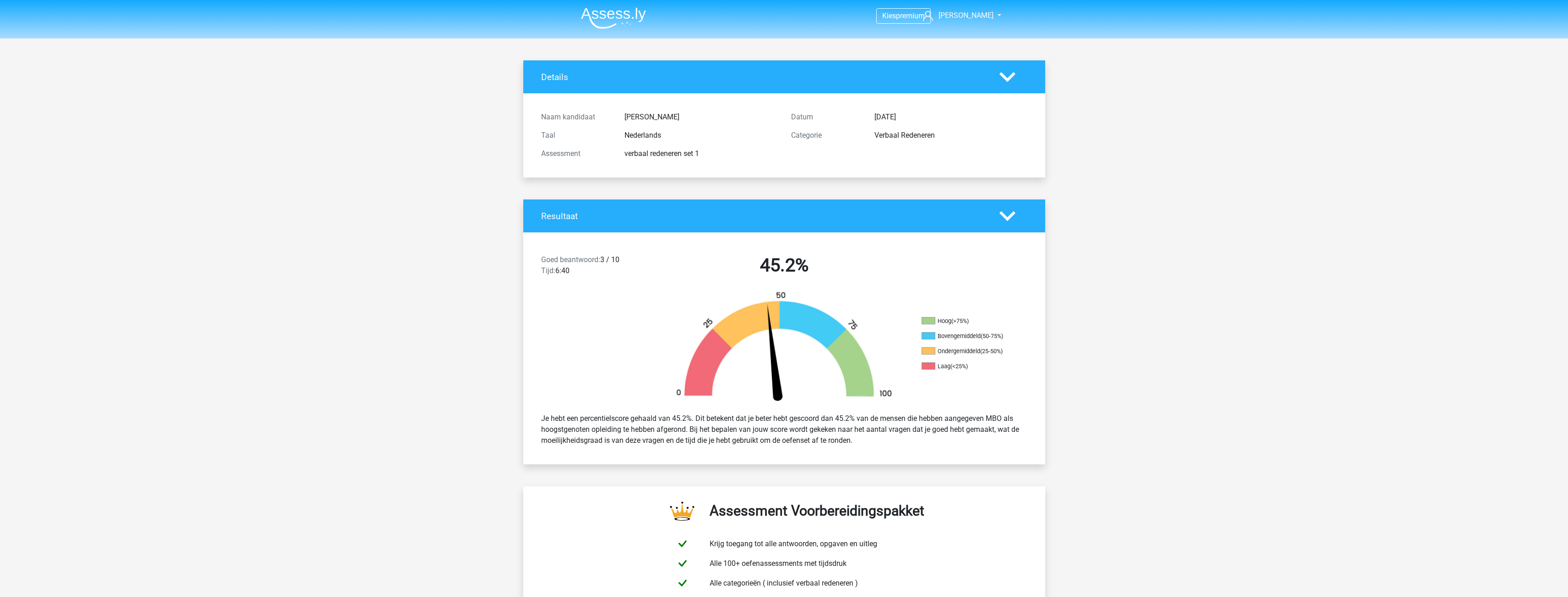
click at [719, 163] on div "Assessment verbaal redeneren set 1" at bounding box center [659, 154] width 250 height 18
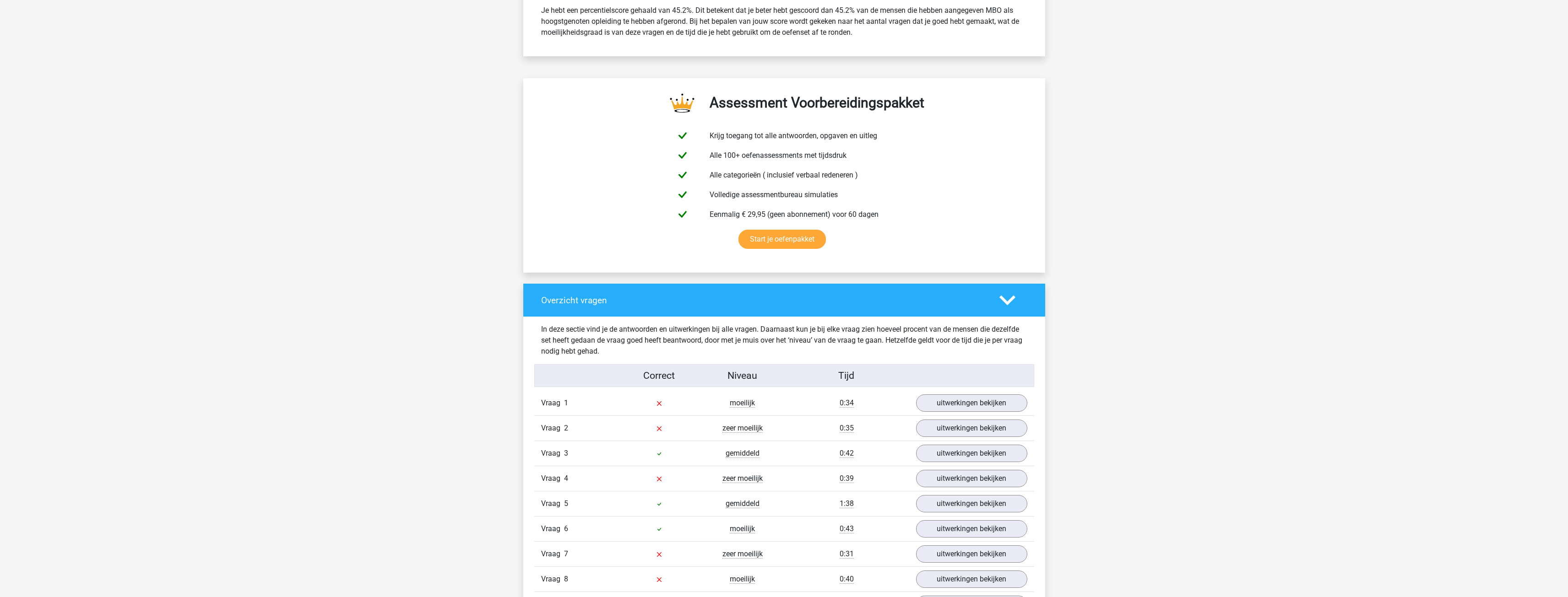
scroll to position [549, 0]
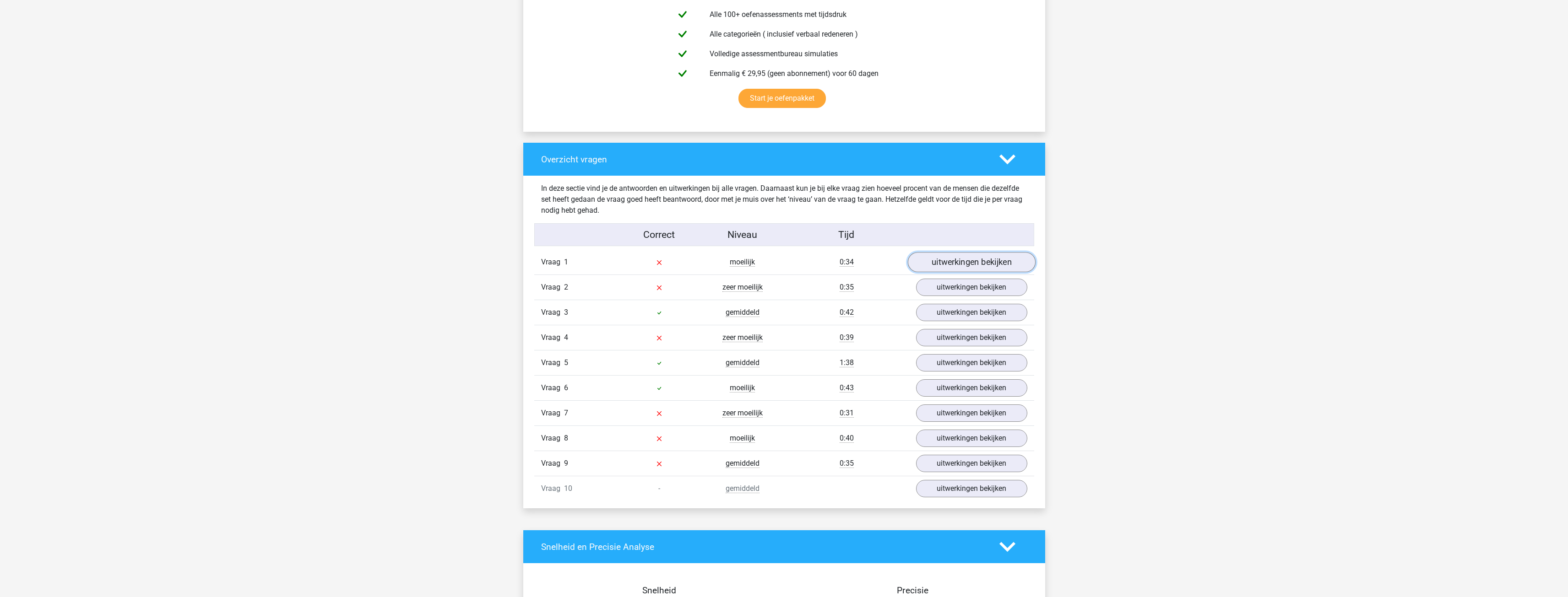
click at [940, 266] on link "uitwerkingen bekijken" at bounding box center [971, 262] width 128 height 20
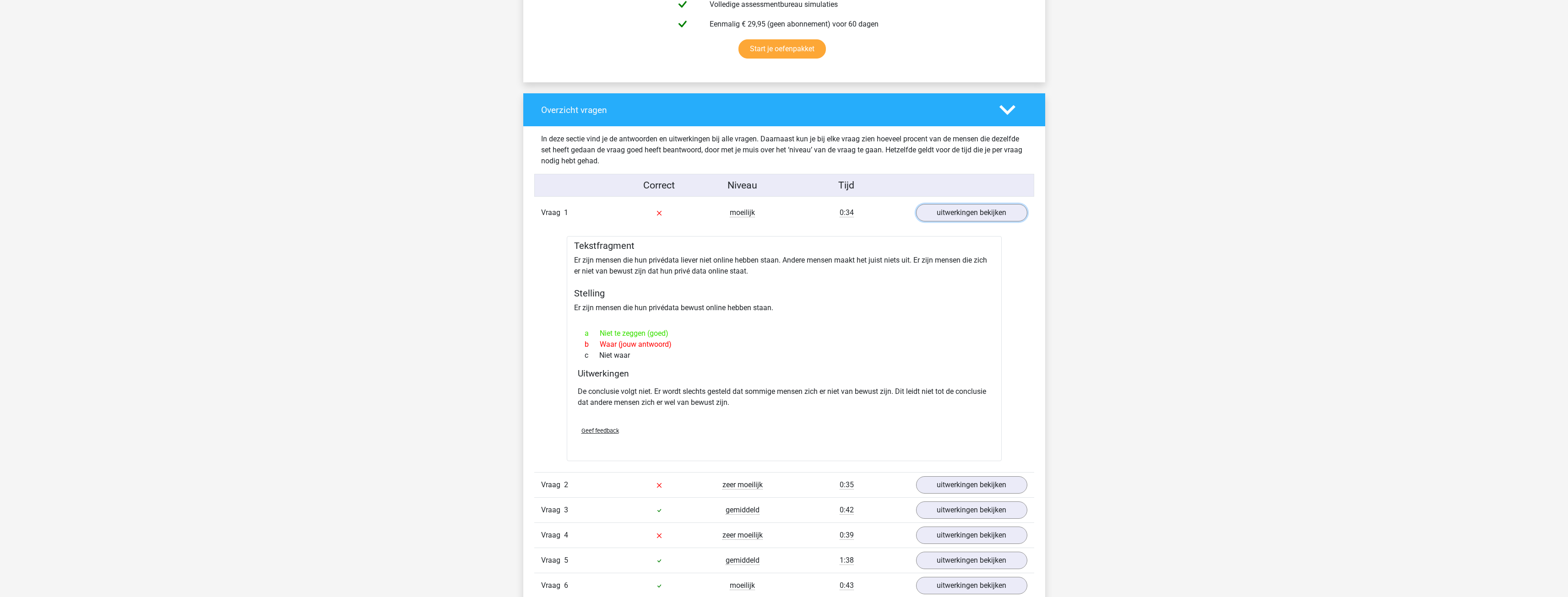
scroll to position [640, 0]
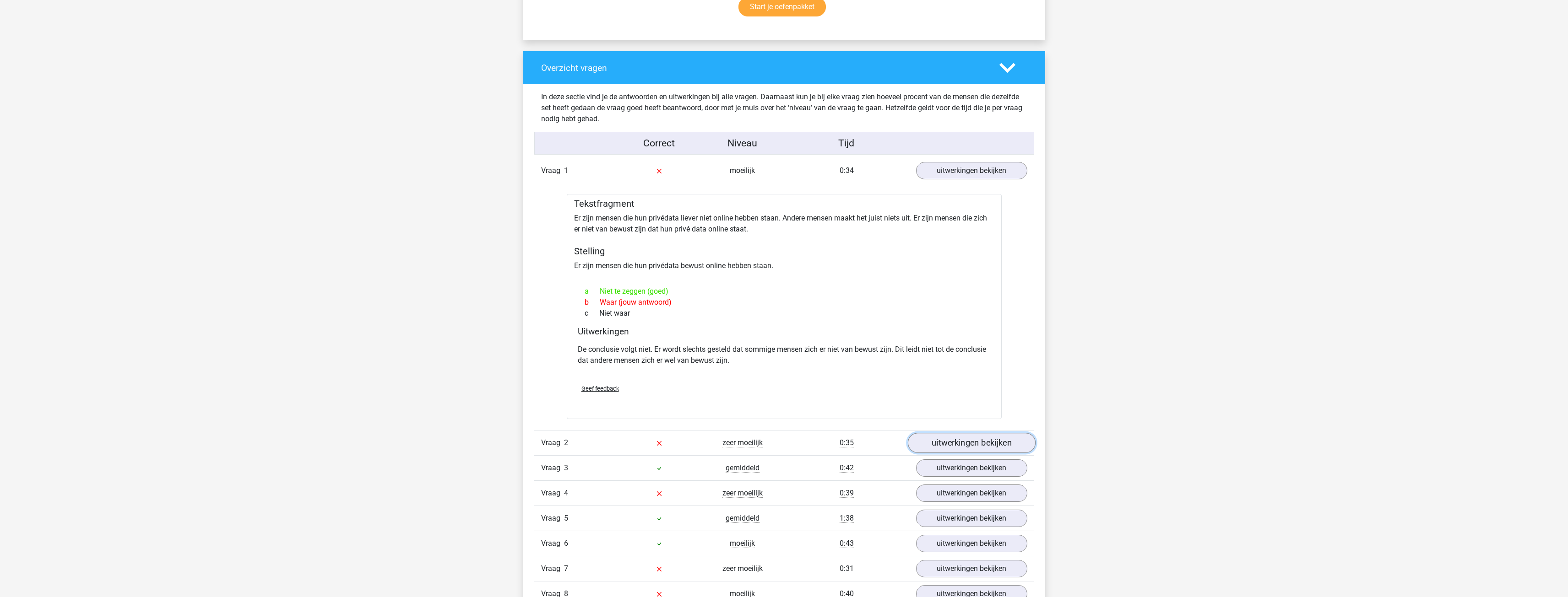
click at [990, 449] on link "uitwerkingen bekijken" at bounding box center [971, 443] width 128 height 20
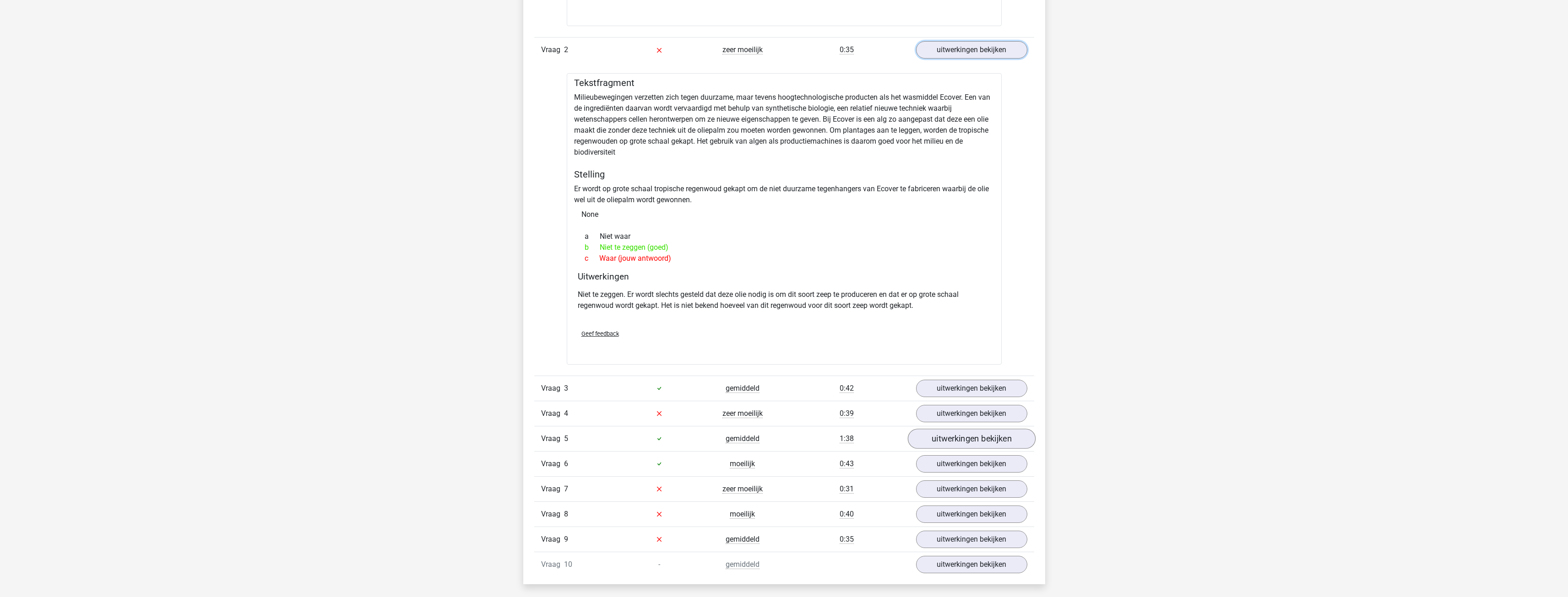
scroll to position [1052, 0]
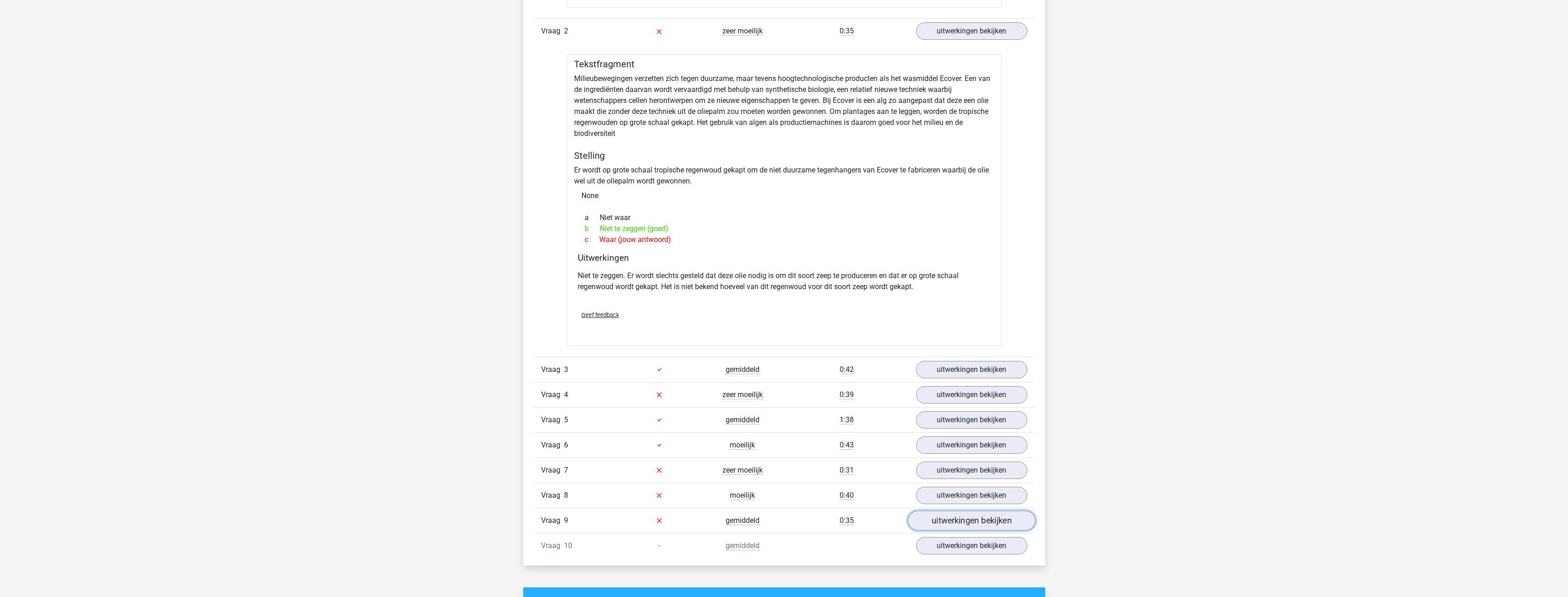
click at [960, 514] on link "uitwerkingen bekijken" at bounding box center [971, 521] width 128 height 20
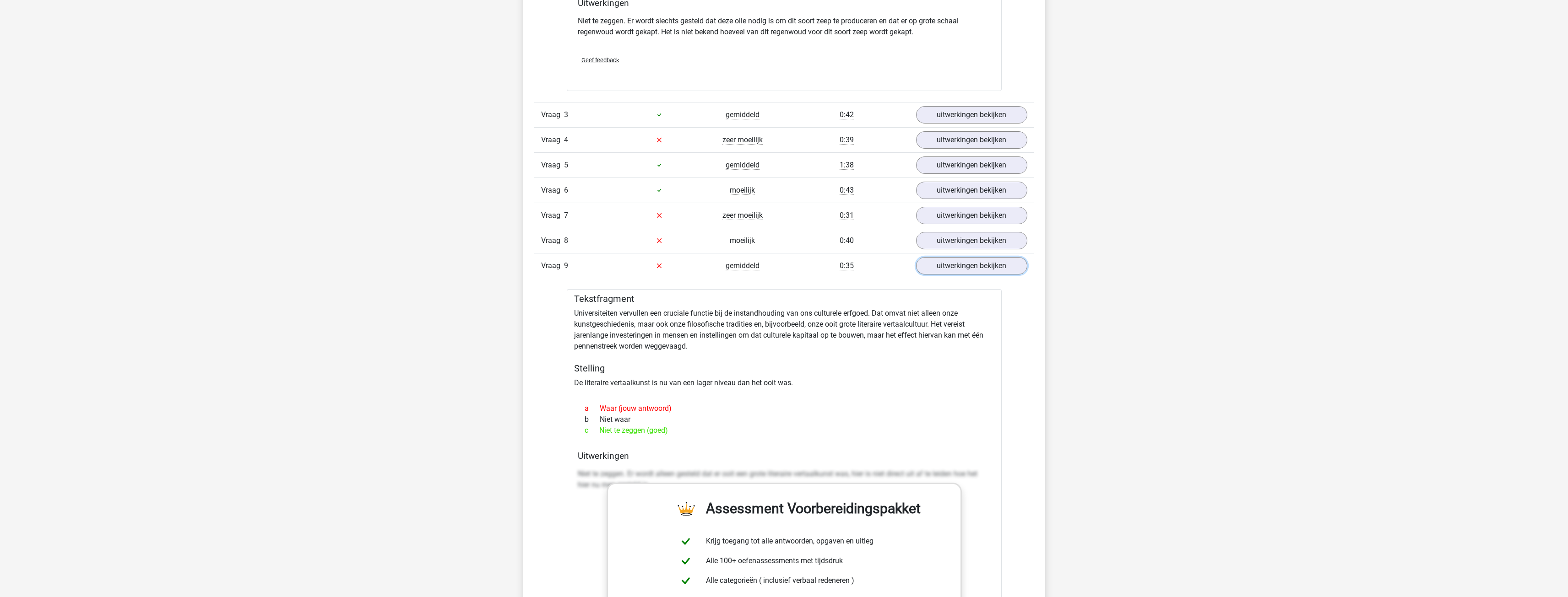
scroll to position [1327, 0]
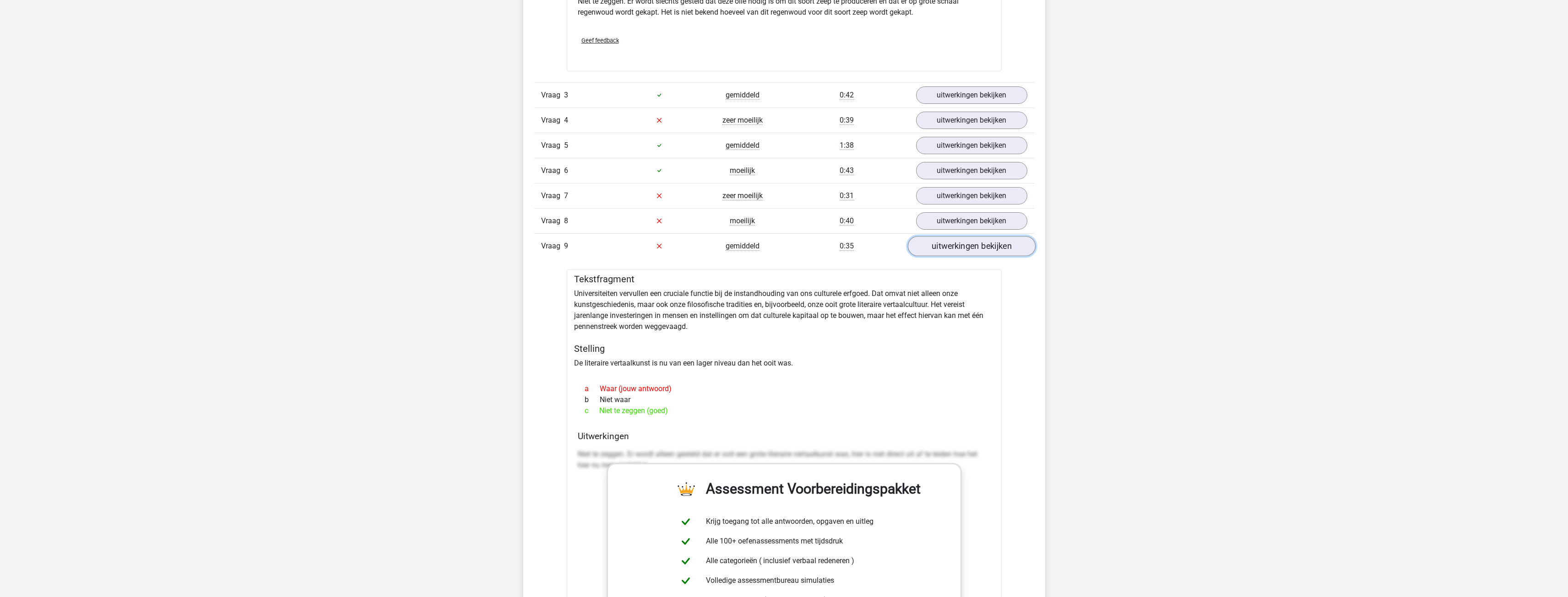
click at [941, 245] on link "uitwerkingen bekijken" at bounding box center [971, 246] width 128 height 20
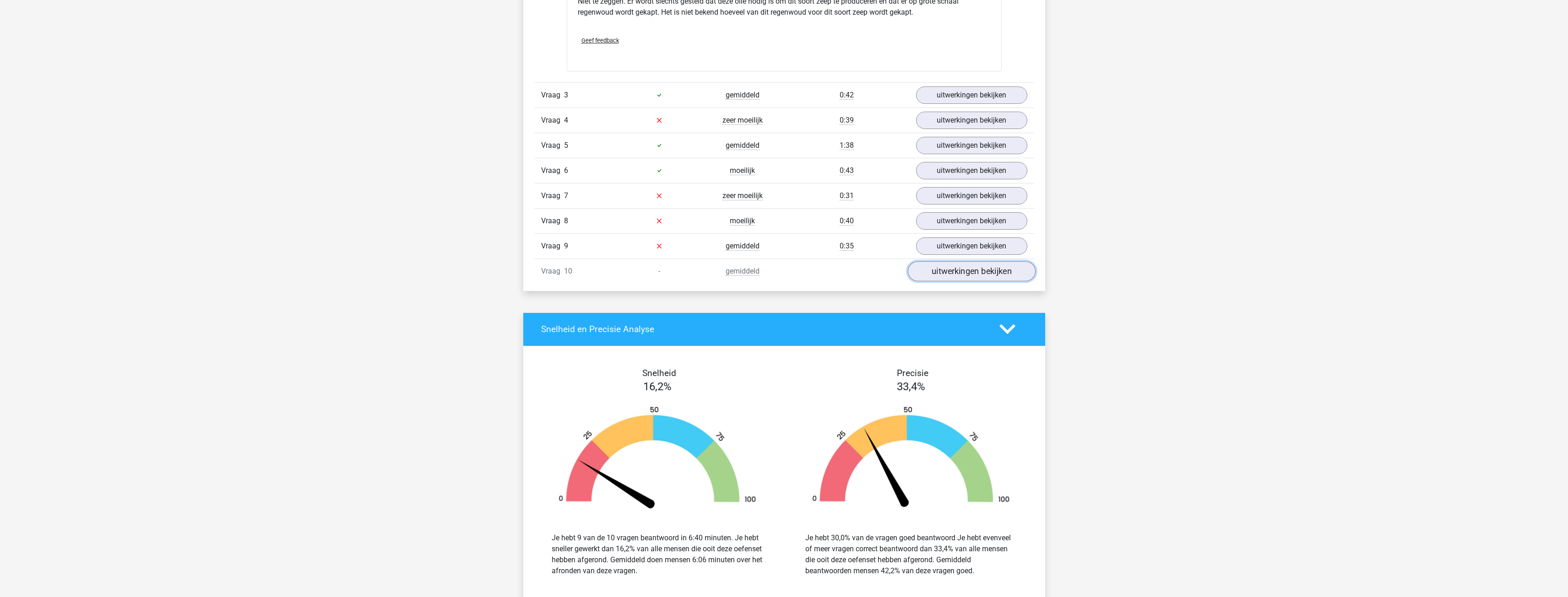
click at [962, 273] on link "uitwerkingen bekijken" at bounding box center [971, 271] width 128 height 20
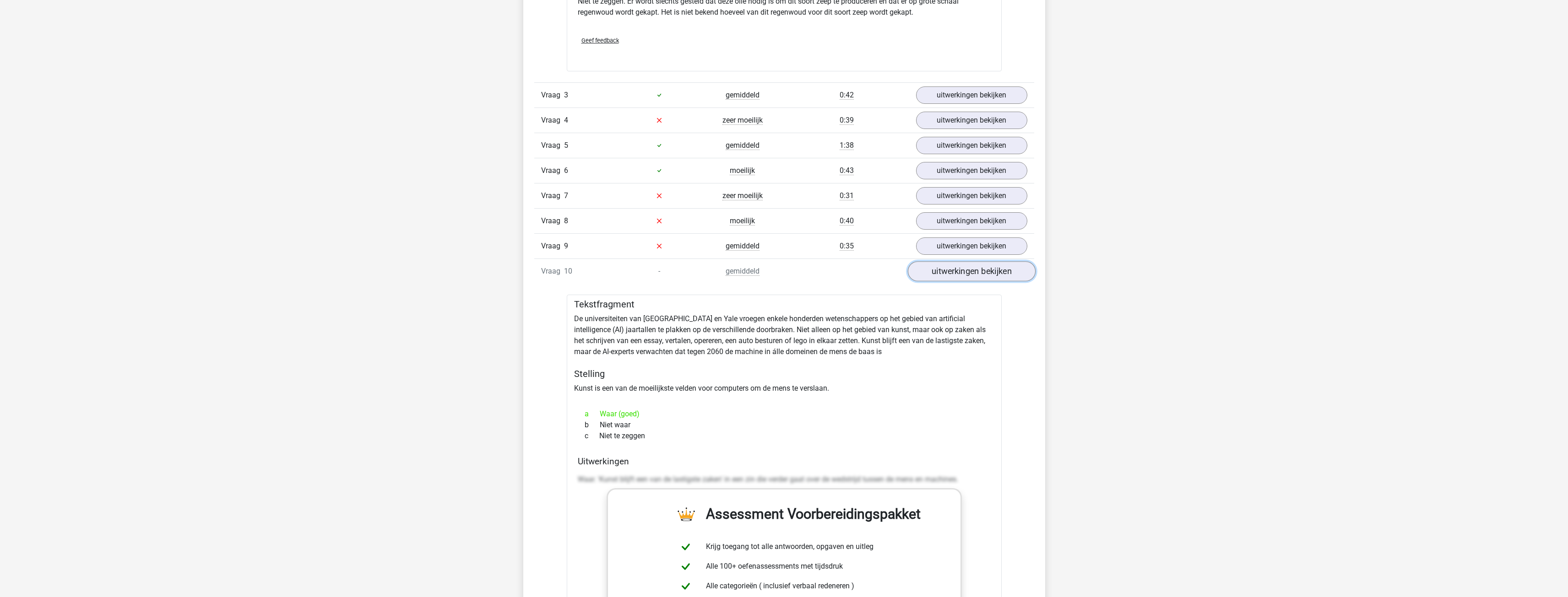
click at [962, 273] on link "uitwerkingen bekijken" at bounding box center [971, 271] width 128 height 20
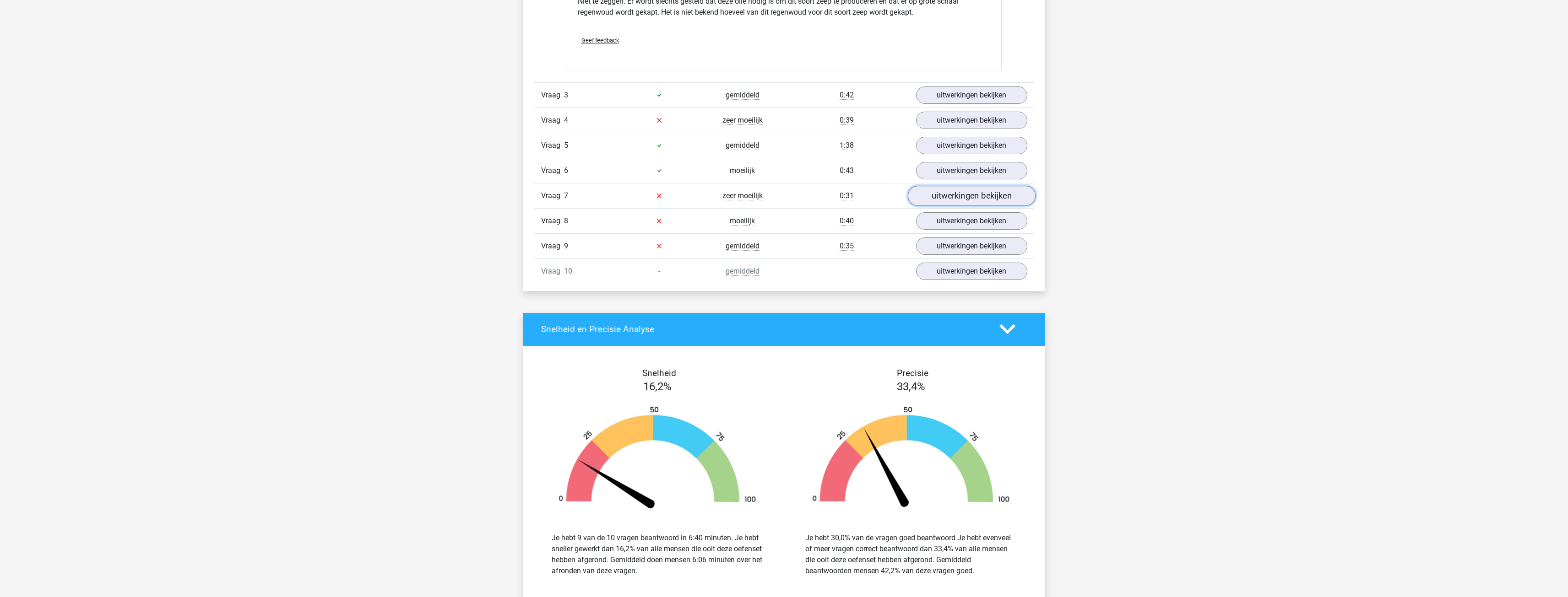
click at [954, 201] on link "uitwerkingen bekijken" at bounding box center [971, 196] width 128 height 20
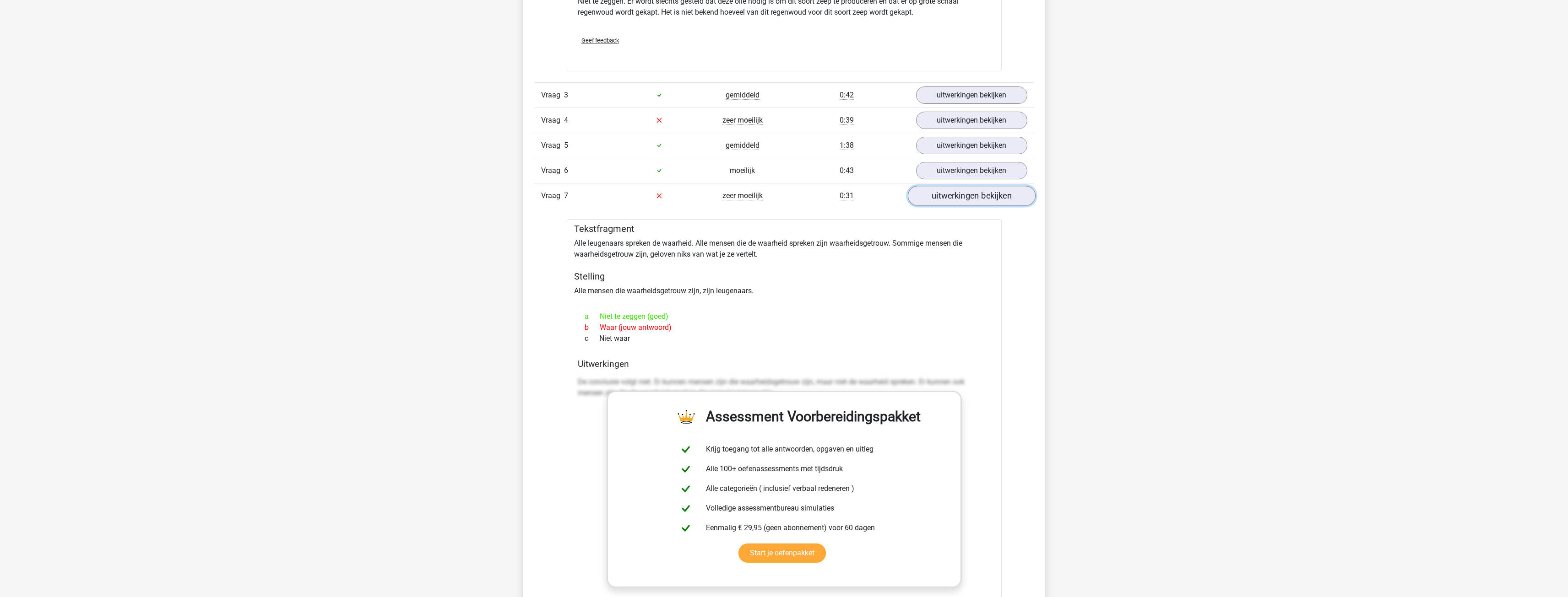
click at [954, 201] on link "uitwerkingen bekijken" at bounding box center [971, 196] width 128 height 20
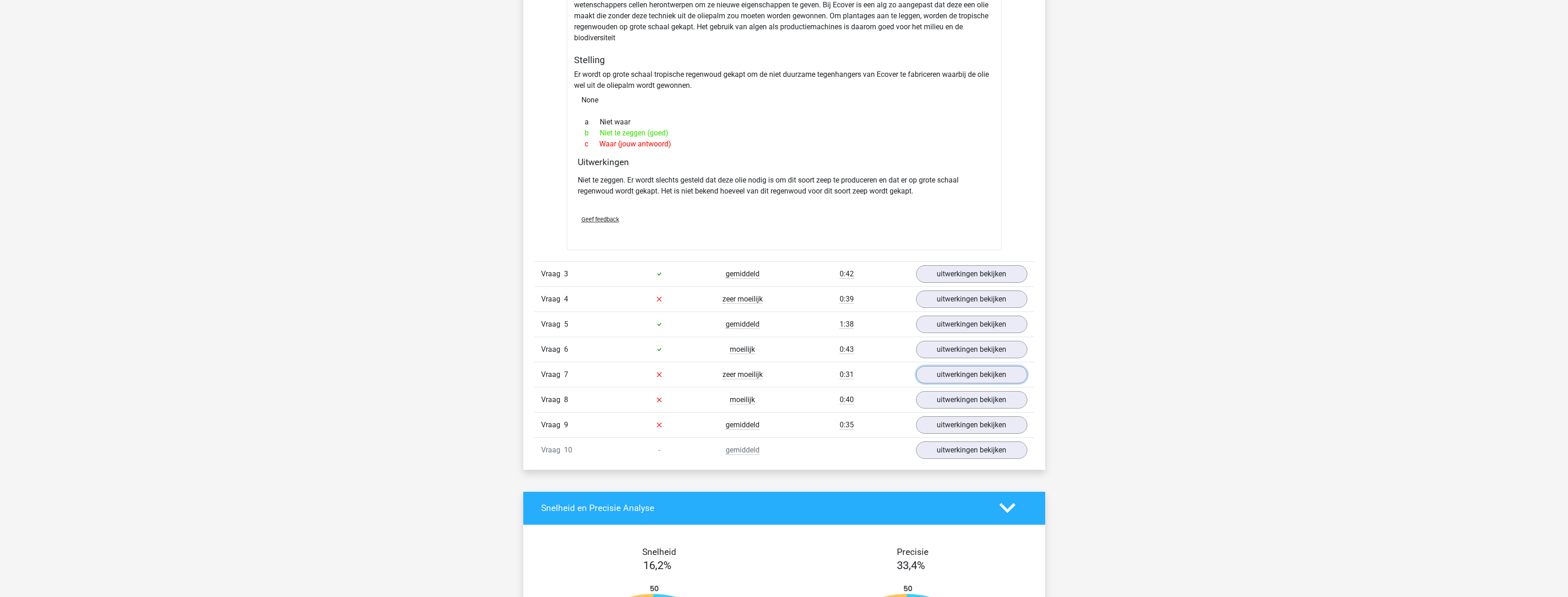
scroll to position [1006, 0]
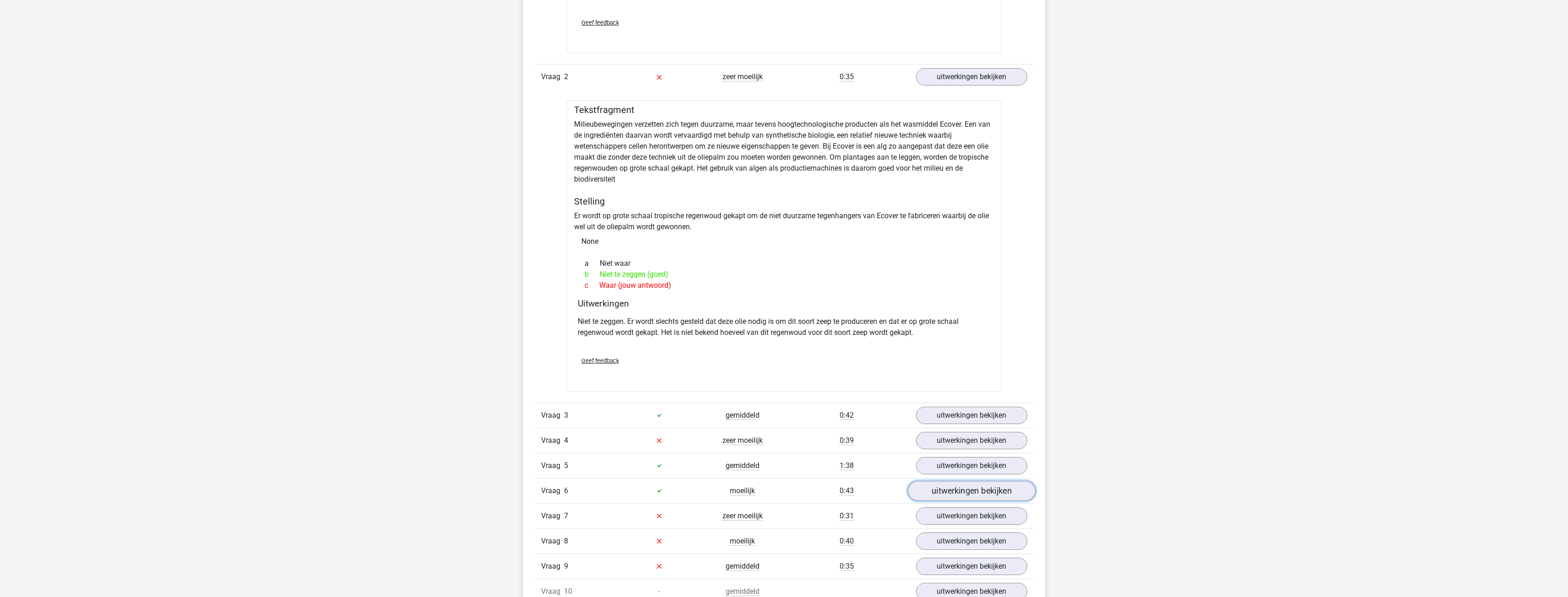
click at [957, 491] on link "uitwerkingen bekijken" at bounding box center [971, 491] width 128 height 20
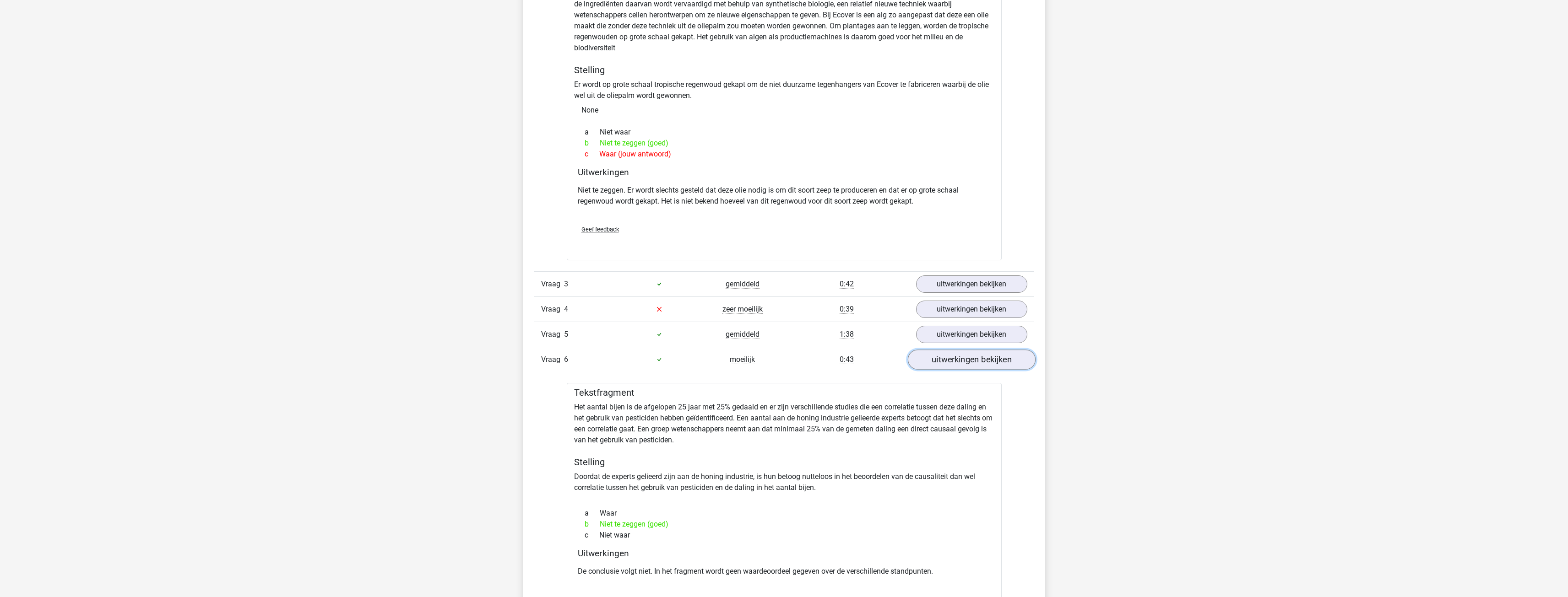
scroll to position [1144, 0]
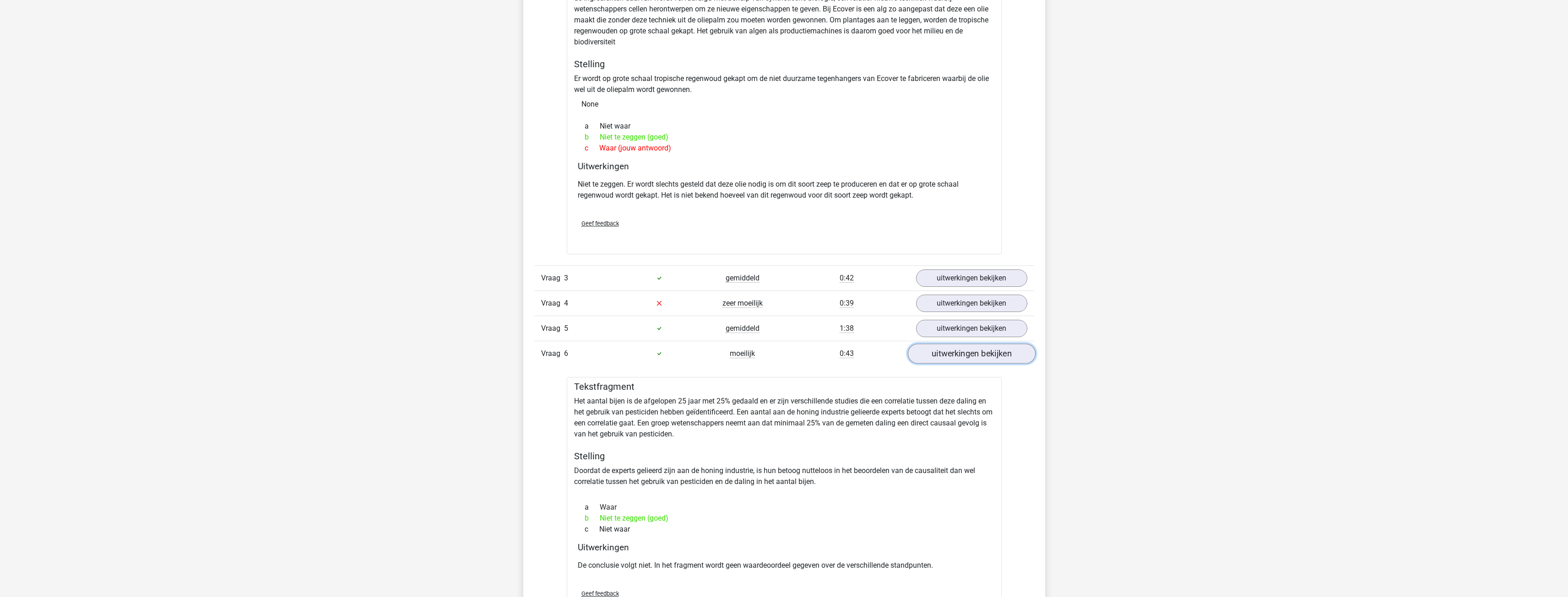
click at [942, 353] on link "uitwerkingen bekijken" at bounding box center [971, 353] width 128 height 20
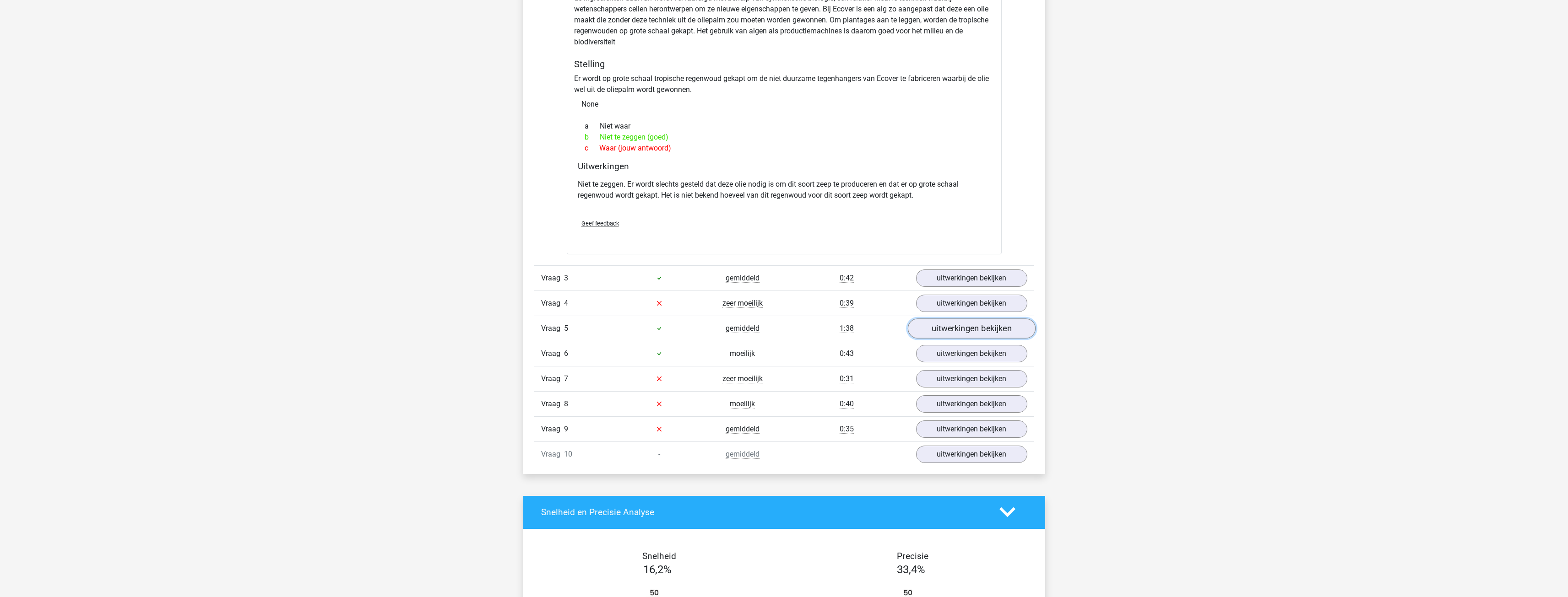
click at [946, 327] on link "uitwerkingen bekijken" at bounding box center [971, 328] width 128 height 20
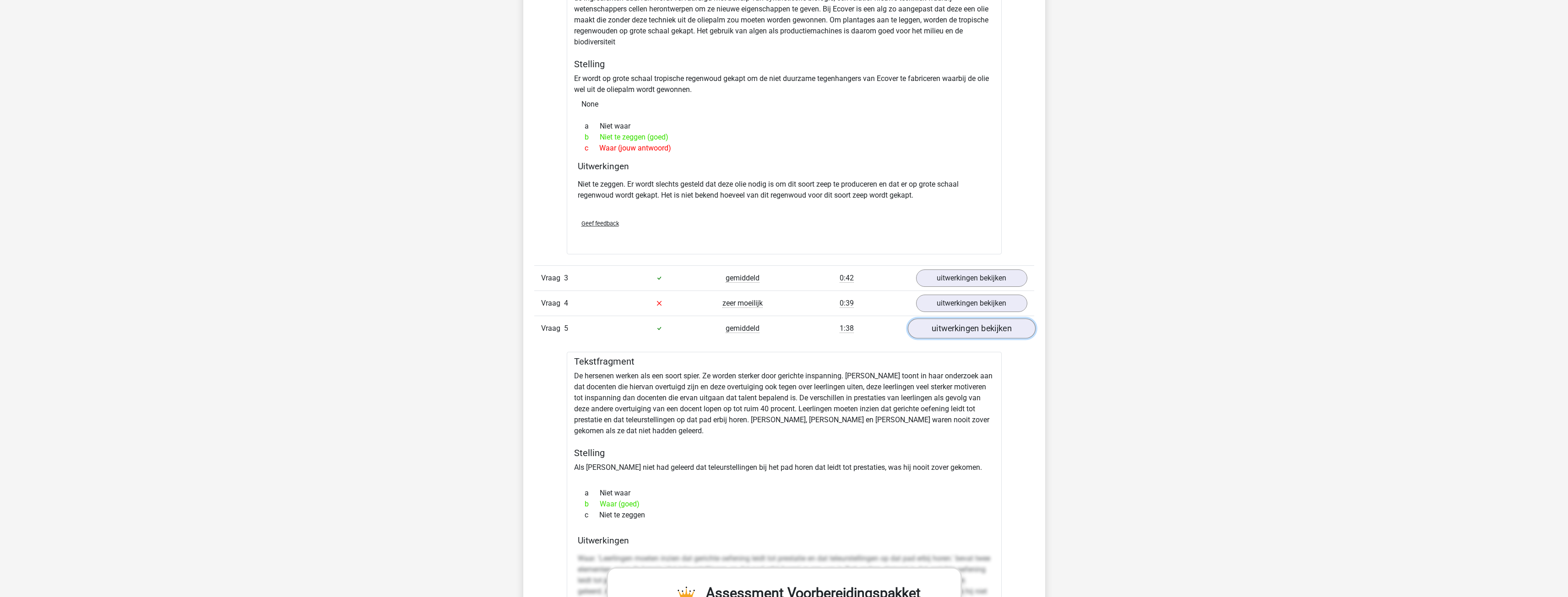
click at [946, 327] on link "uitwerkingen bekijken" at bounding box center [971, 328] width 128 height 20
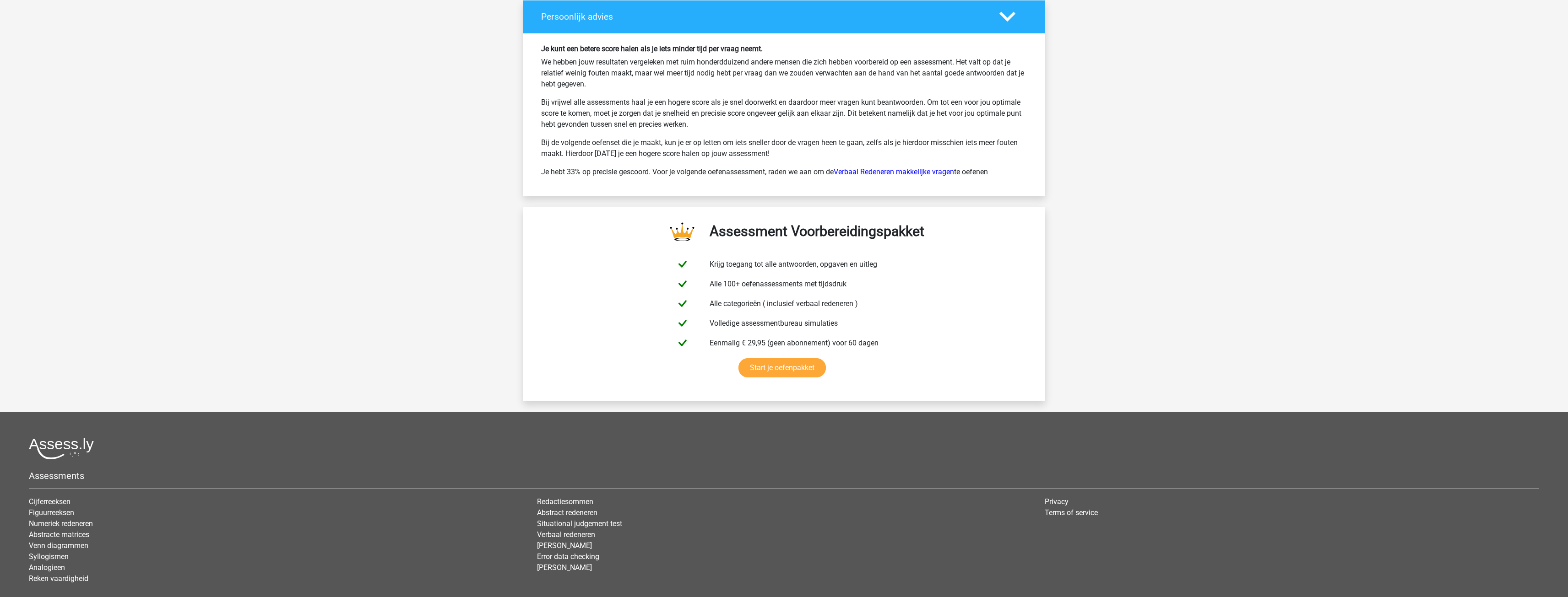
scroll to position [2004, 0]
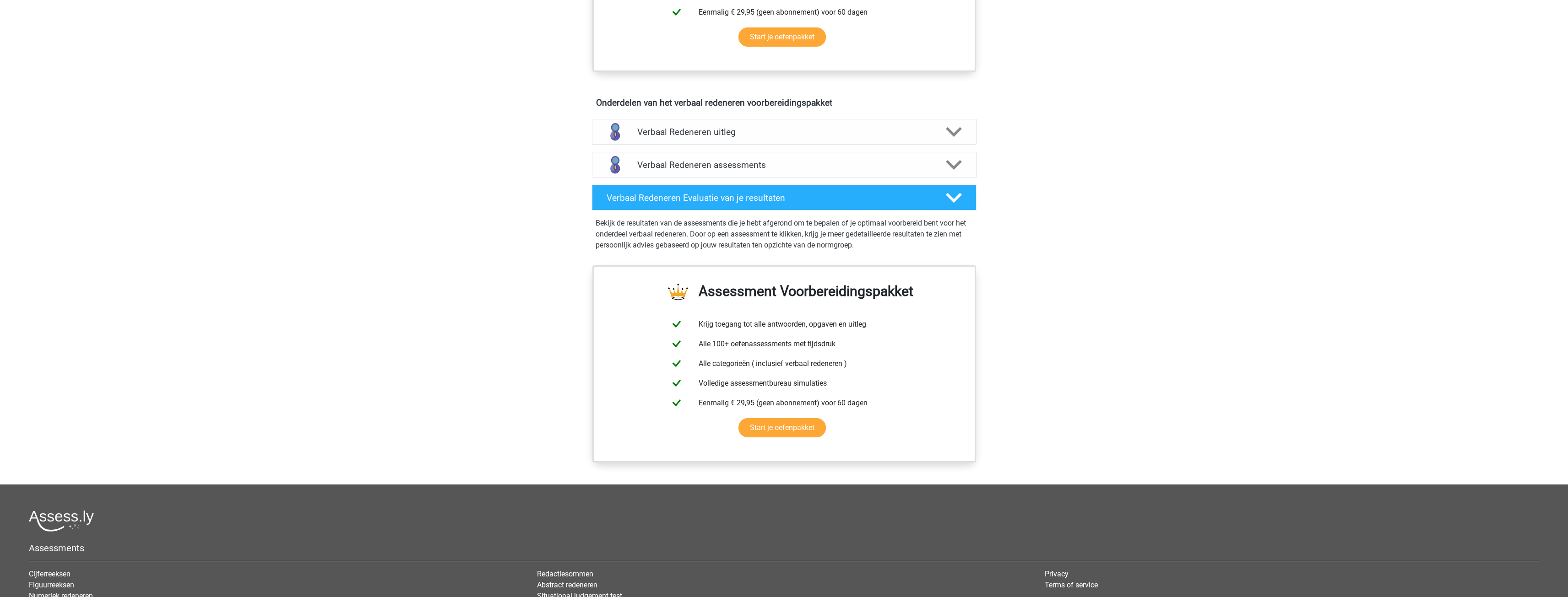
scroll to position [458, 0]
drag, startPoint x: 867, startPoint y: 222, endPoint x: 877, endPoint y: 224, distance: 10.2
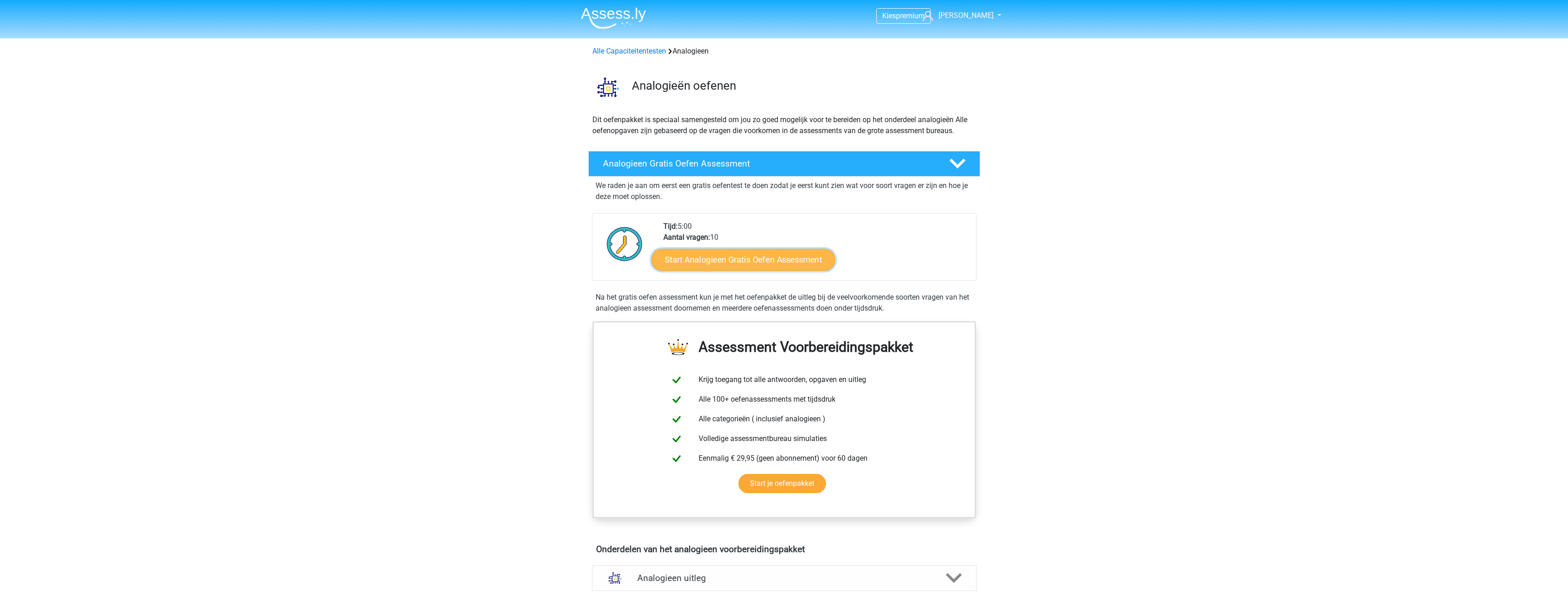
click at [801, 256] on link "Start Analogieen Gratis Oefen Assessment" at bounding box center [743, 260] width 183 height 22
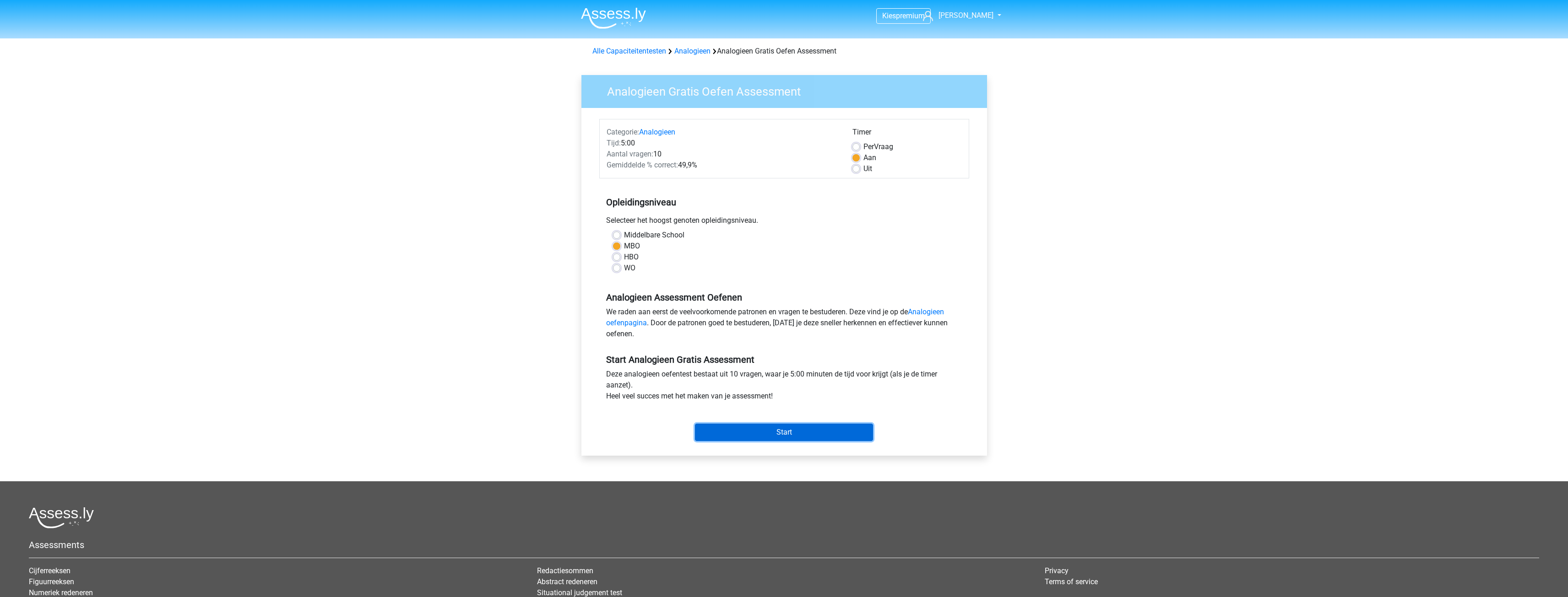
click at [812, 431] on input "Start" at bounding box center [784, 432] width 178 height 17
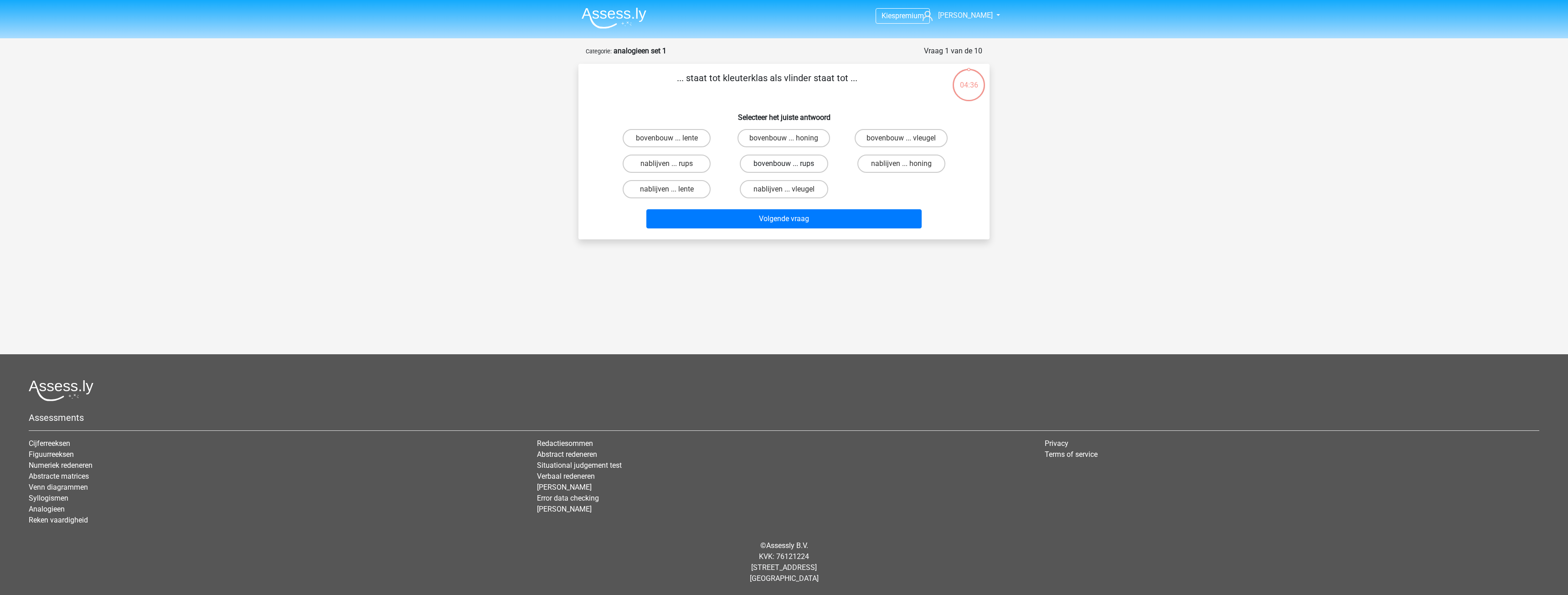
click at [804, 157] on label "bovenbouw ... rups" at bounding box center [783, 164] width 88 height 18
click at [790, 164] on input "bovenbouw ... rups" at bounding box center [787, 167] width 6 height 6
radio input "true"
click at [822, 213] on button "Volgende vraag" at bounding box center [784, 219] width 276 height 19
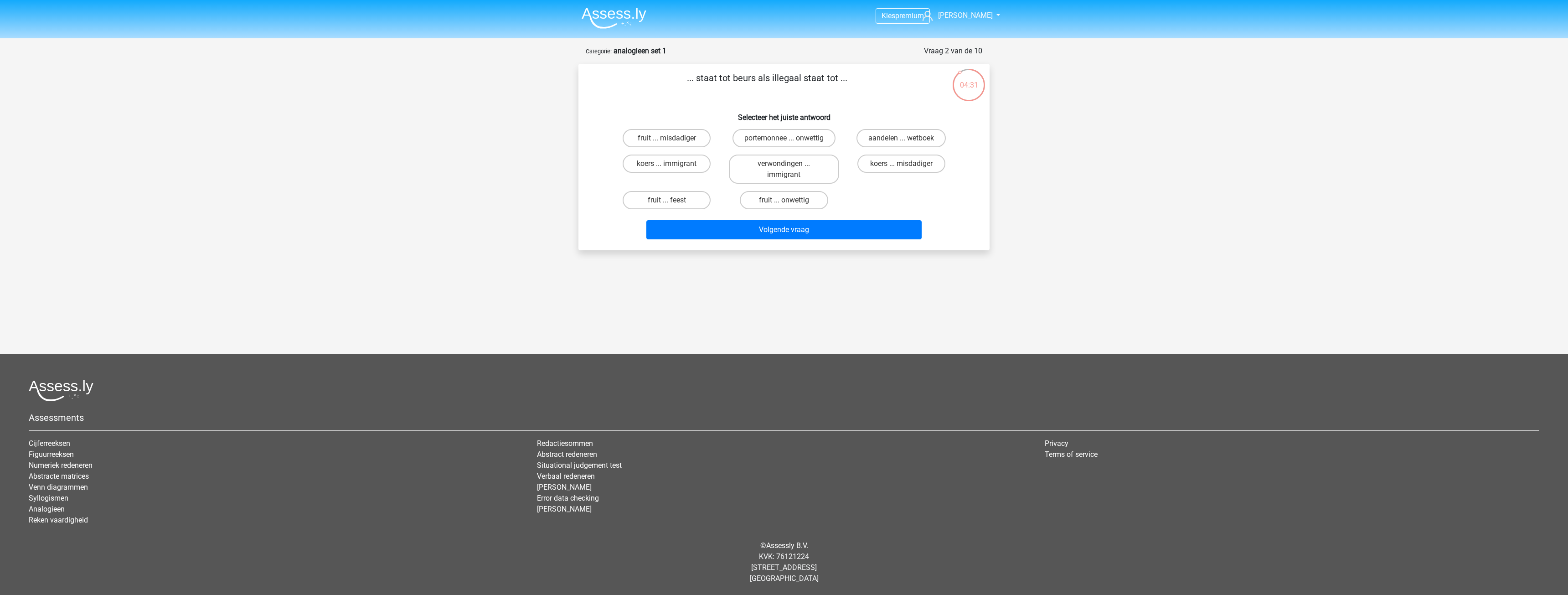
click at [783, 80] on p "... staat tot beurs als illegaal staat tot ..." at bounding box center [766, 85] width 348 height 27
click at [808, 144] on label "portemonnee ... onwettig" at bounding box center [783, 138] width 103 height 18
click at [790, 144] on input "portemonnee ... onwettig" at bounding box center [787, 141] width 6 height 6
radio input "true"
click at [721, 147] on div "koers ... misdadiger" at bounding box center [667, 138] width 110 height 18
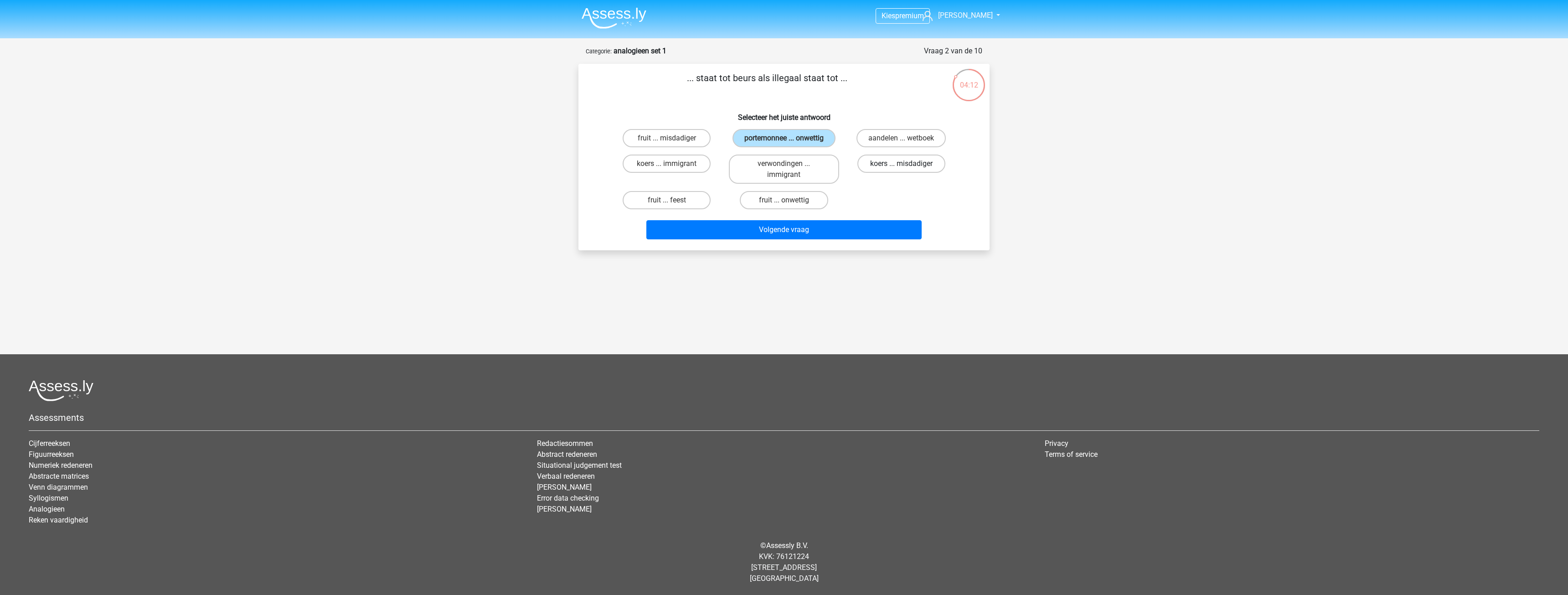
click at [884, 169] on label "koers ... misdadiger" at bounding box center [901, 164] width 88 height 18
click at [901, 169] on input "koers ... misdadiger" at bounding box center [904, 167] width 6 height 6
radio input "true"
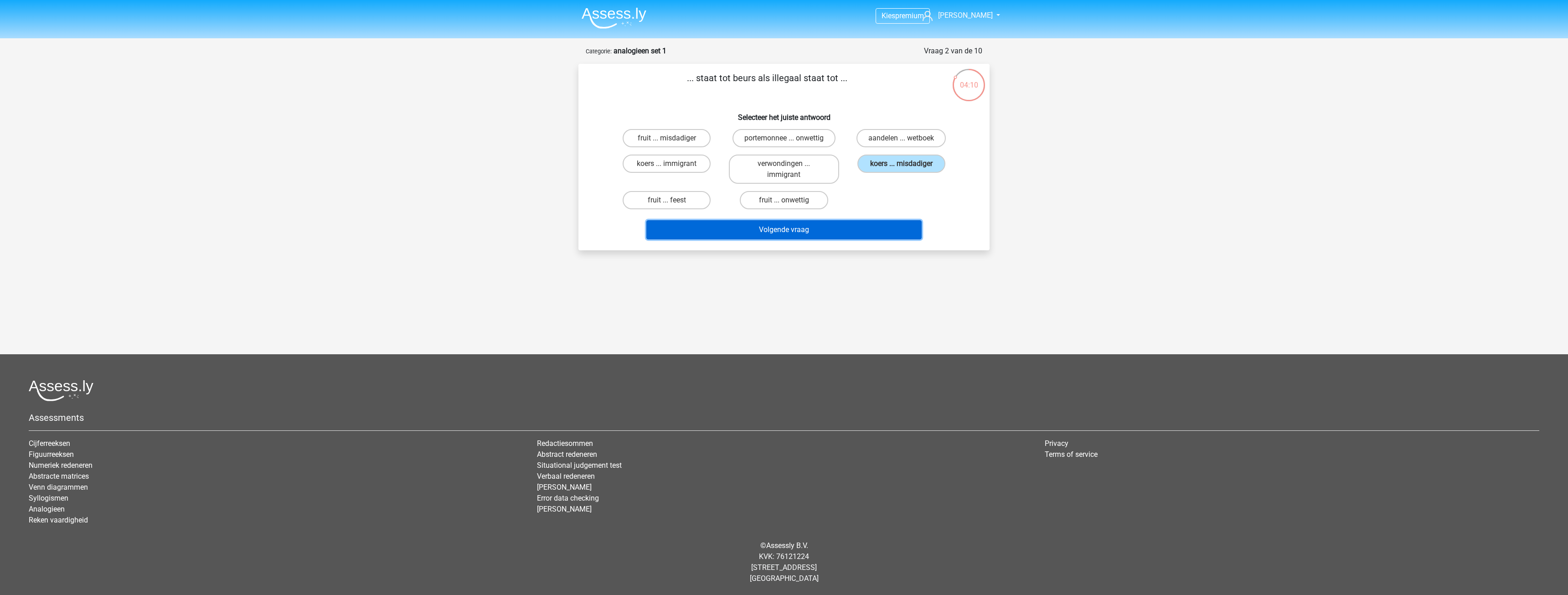
drag, startPoint x: 842, startPoint y: 230, endPoint x: 884, endPoint y: 200, distance: 51.6
click at [884, 200] on div "... staat tot beurs als illegaal staat tot ... Selecteer het juiste antwoord fr…" at bounding box center [783, 157] width 404 height 172
click at [884, 200] on div "fruit ... misdadiger portemonnee ... onwettig aandelen ... wetboek koers ... im…" at bounding box center [784, 169] width 352 height 88
click at [782, 200] on label "fruit ... onwettig" at bounding box center [783, 200] width 88 height 18
click at [784, 200] on input "fruit ... onwettig" at bounding box center [787, 203] width 6 height 6
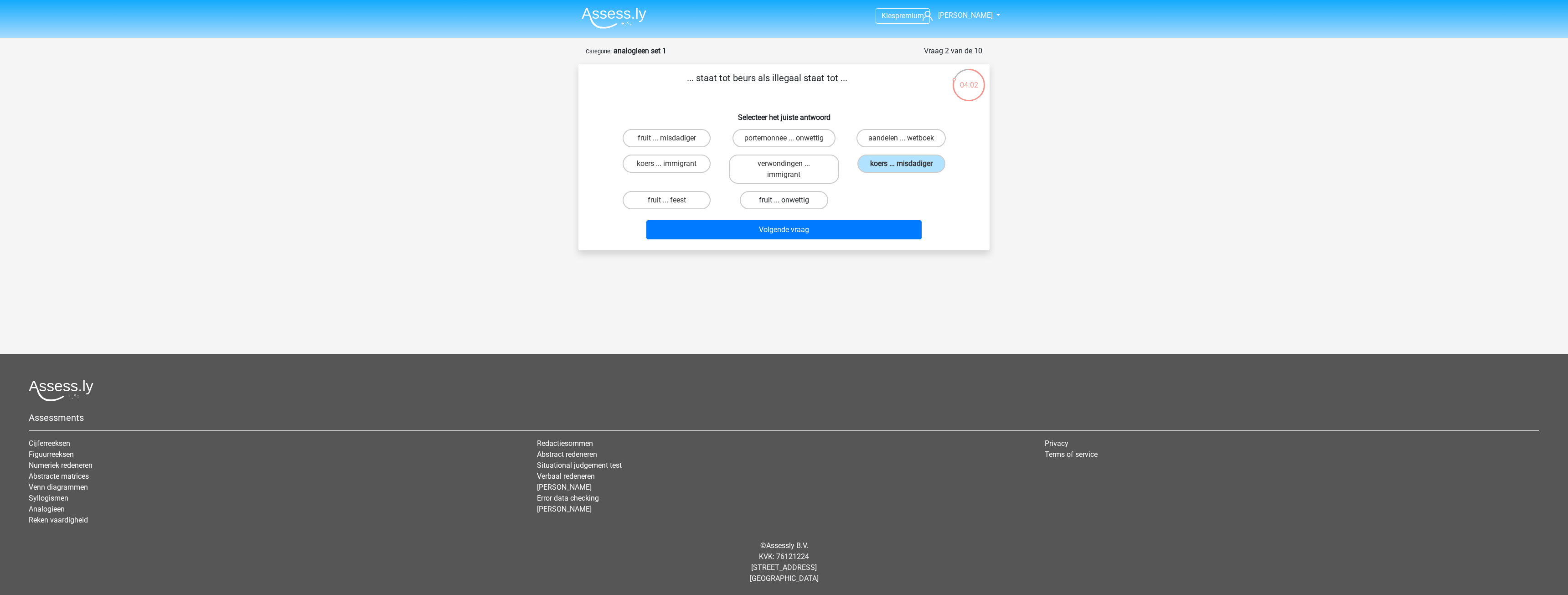
radio input "true"
click at [860, 202] on div "fruit ... misdadiger portemonnee ... onwettig aandelen ... wetboek koers ... im…" at bounding box center [784, 169] width 352 height 88
click at [814, 144] on label "portemonnee ... onwettig" at bounding box center [783, 138] width 103 height 18
click at [790, 144] on input "portemonnee ... onwettig" at bounding box center [787, 141] width 6 height 6
radio input "true"
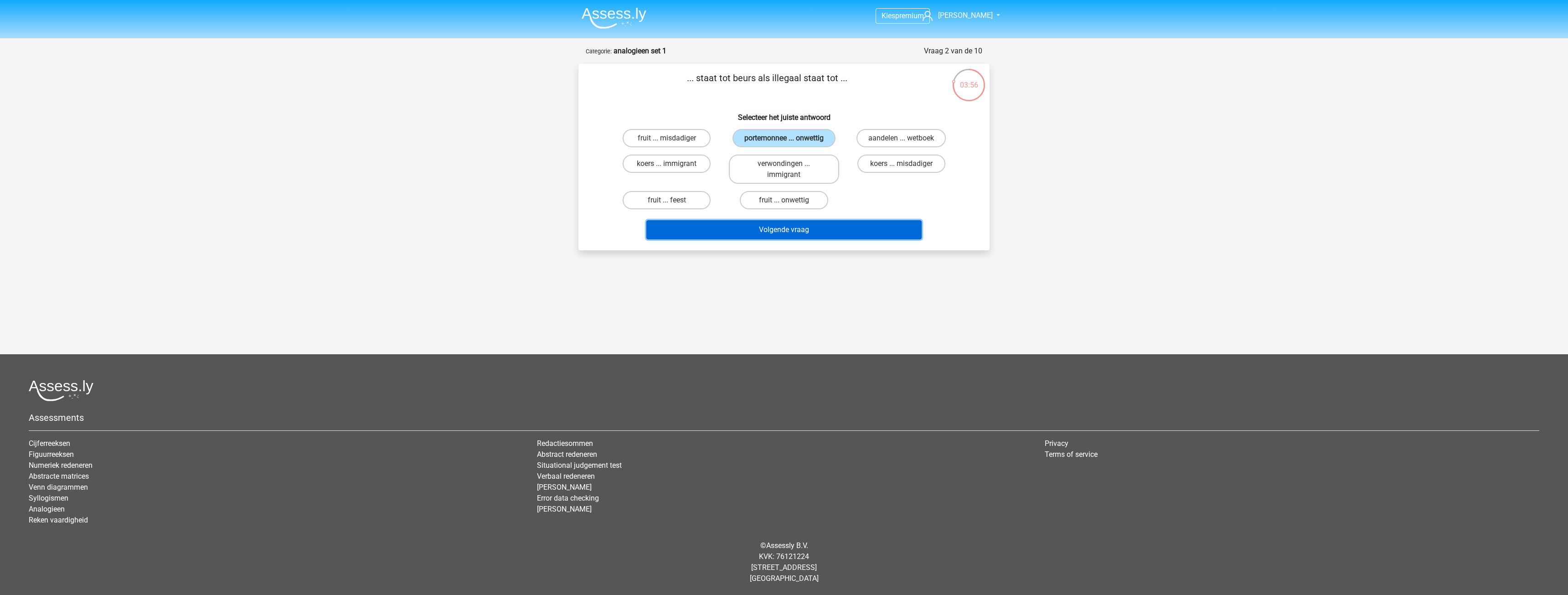
click at [765, 233] on button "Volgende vraag" at bounding box center [784, 230] width 276 height 19
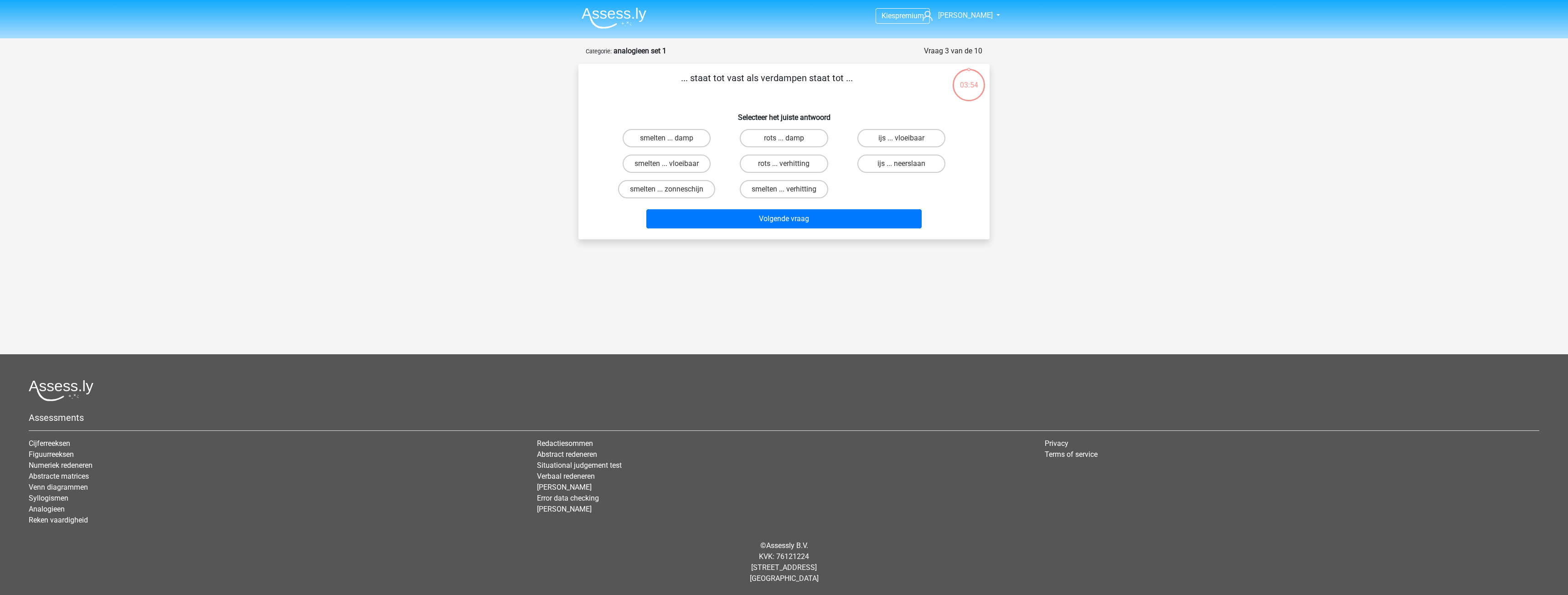
click at [778, 97] on p "... staat tot vast als verdampen staat tot ..." at bounding box center [766, 85] width 348 height 27
click at [887, 137] on label "ijs ... vloeibaar" at bounding box center [901, 138] width 88 height 18
click at [901, 138] on input "ijs ... vloeibaar" at bounding box center [904, 141] width 6 height 6
radio input "true"
click at [861, 206] on div "Volgende vraag" at bounding box center [784, 217] width 382 height 30
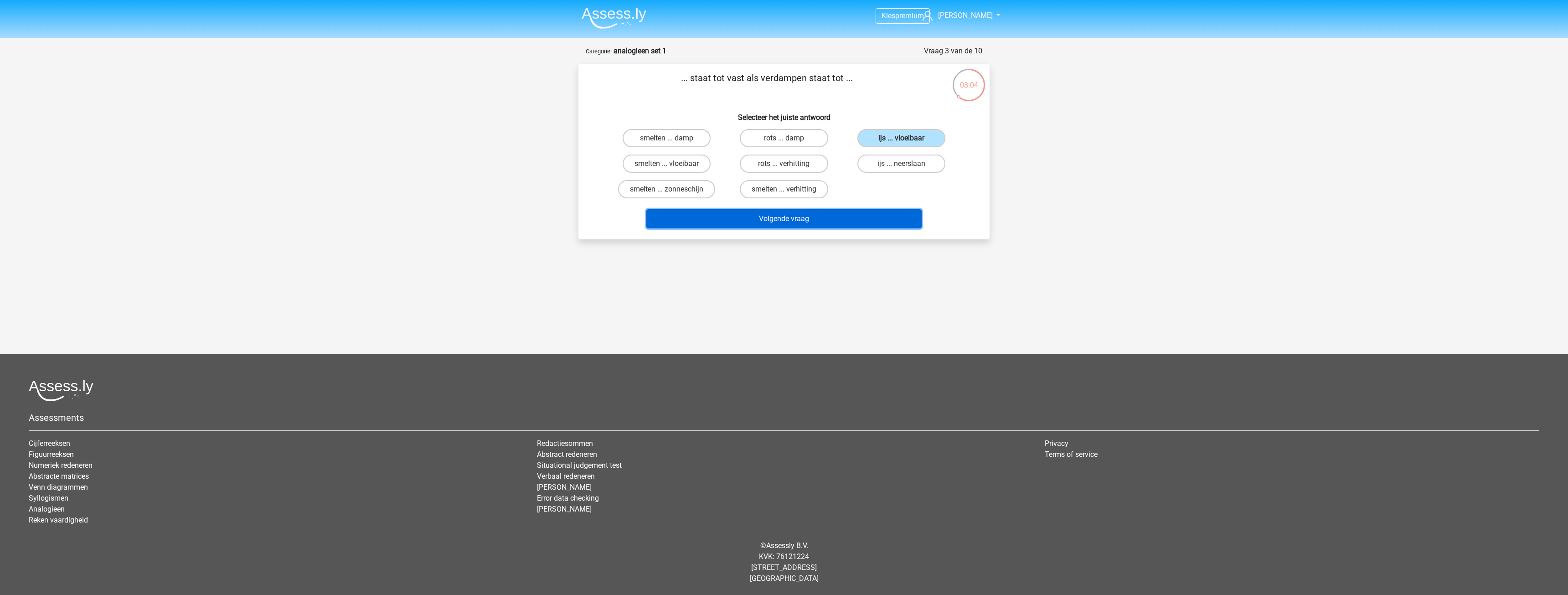
click at [870, 220] on button "Volgende vraag" at bounding box center [784, 219] width 276 height 19
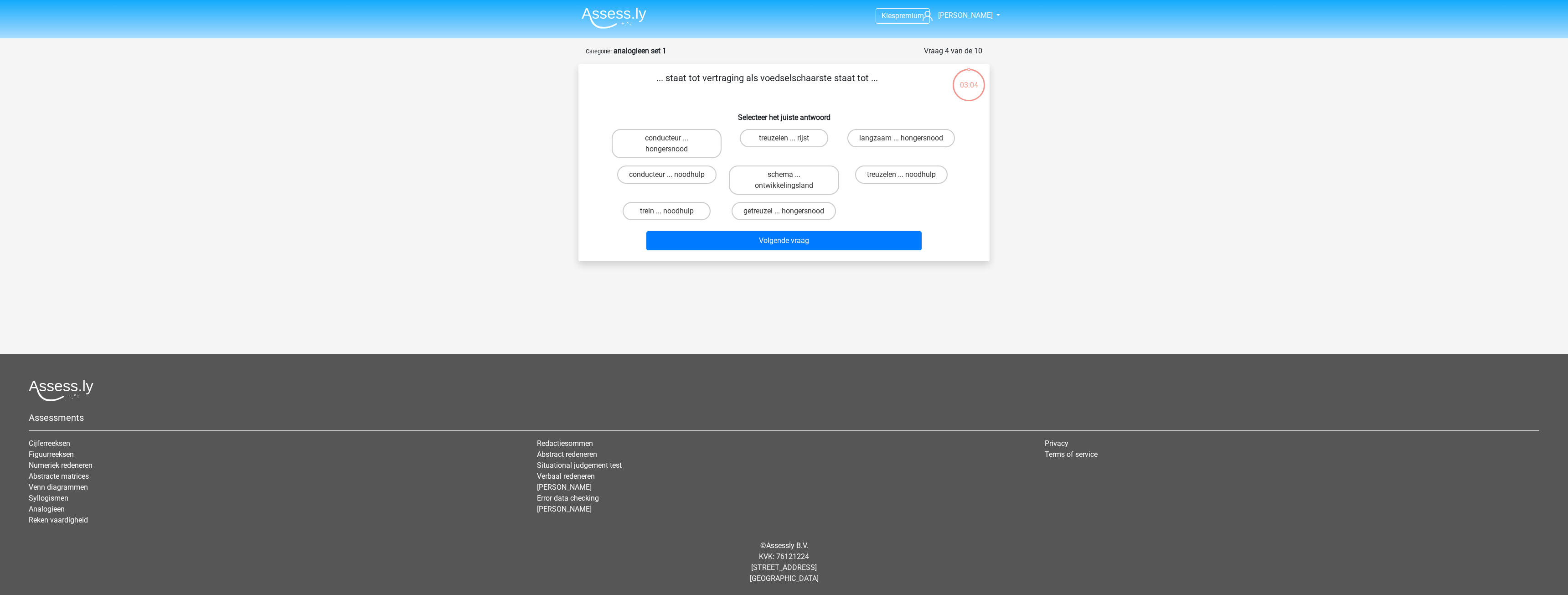
click at [783, 88] on p "... staat tot vertraging als voedselschaarste staat tot ..." at bounding box center [766, 85] width 348 height 27
click at [679, 107] on h6 "Selecteer het juiste antwoord" at bounding box center [784, 114] width 382 height 16
click at [916, 177] on label "treuzelen ... noodhulp" at bounding box center [901, 175] width 93 height 18
click at [907, 177] on input "treuzelen ... noodhulp" at bounding box center [904, 178] width 6 height 6
radio input "true"
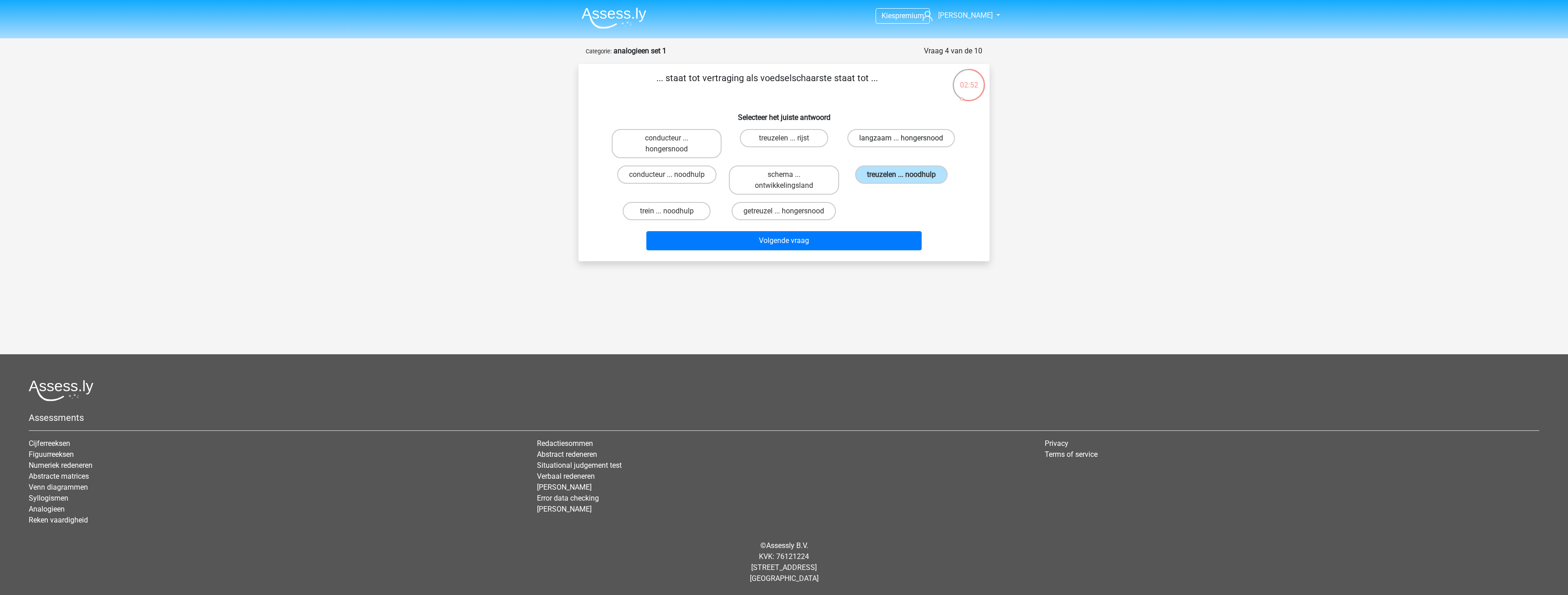
click at [898, 140] on label "langzaam ... hongersnood" at bounding box center [901, 138] width 108 height 18
click at [901, 140] on input "langzaam ... hongersnood" at bounding box center [904, 141] width 6 height 6
radio input "true"
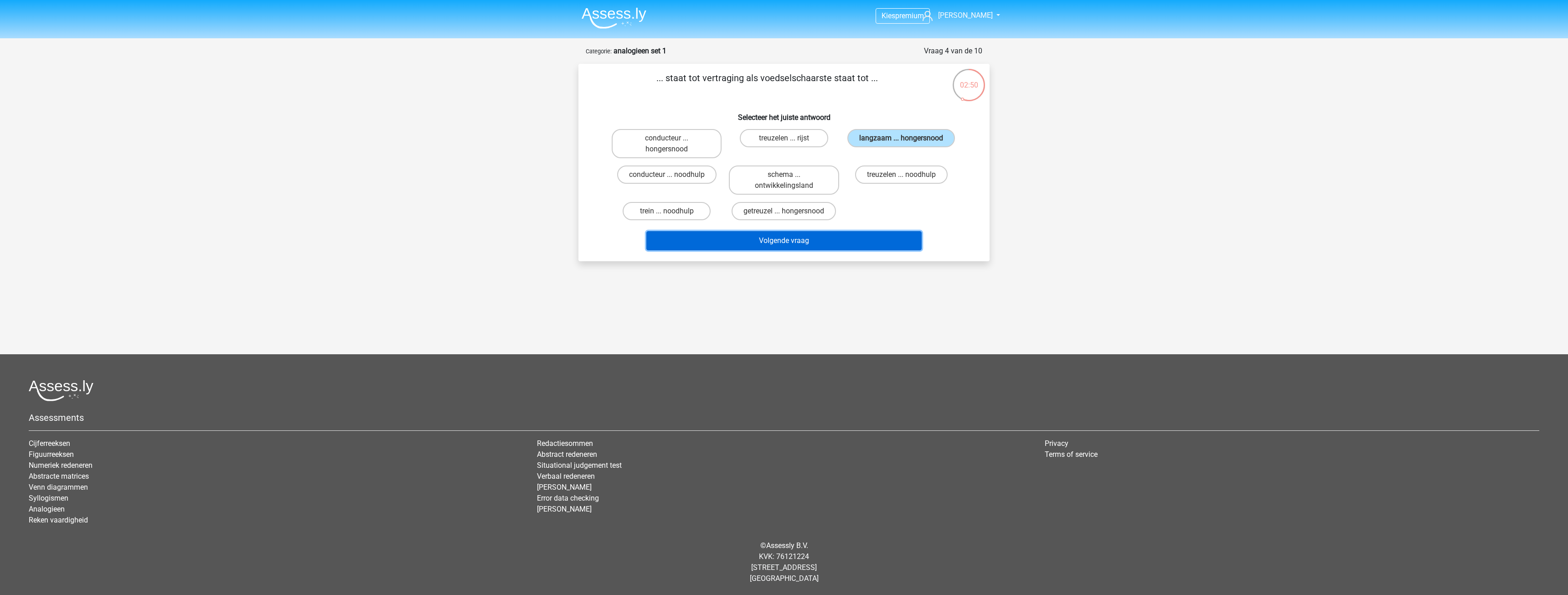
click at [814, 250] on button "Volgende vraag" at bounding box center [784, 241] width 276 height 19
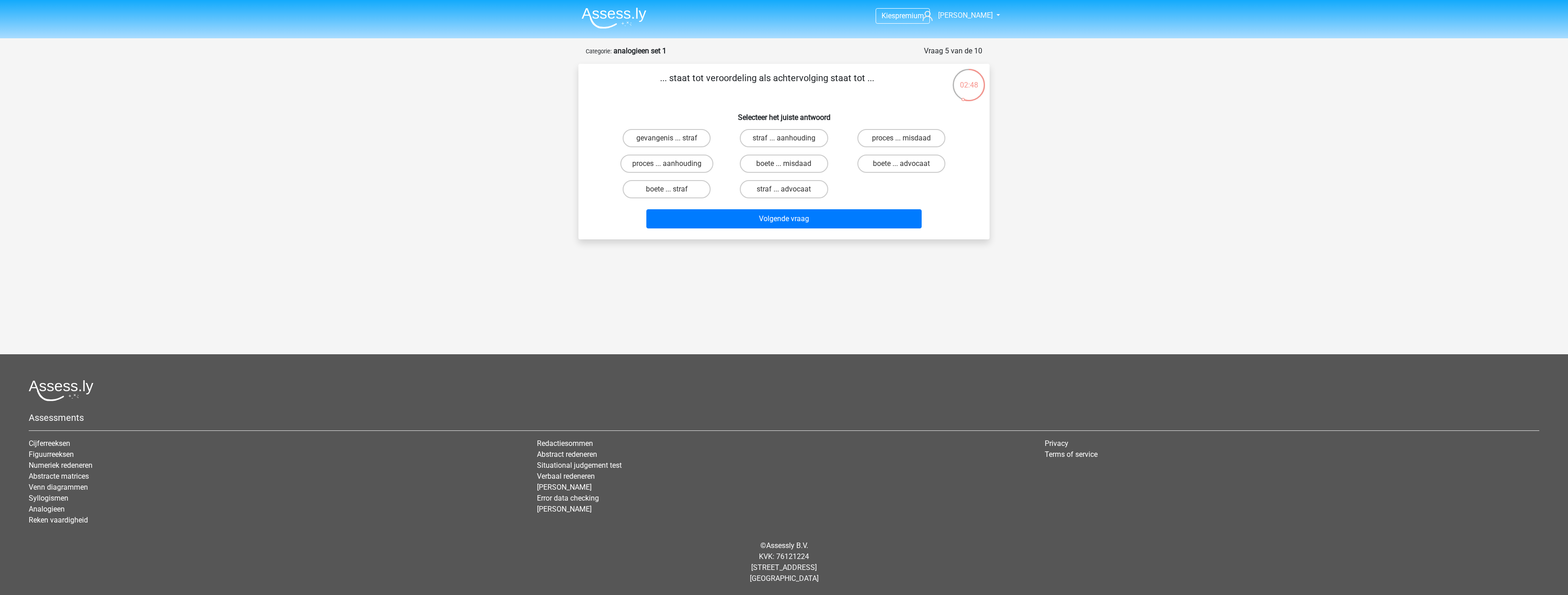
click at [789, 97] on p "... staat tot veroordeling als achtervolging staat tot ..." at bounding box center [766, 85] width 348 height 27
